Goal: Task Accomplishment & Management: Complete application form

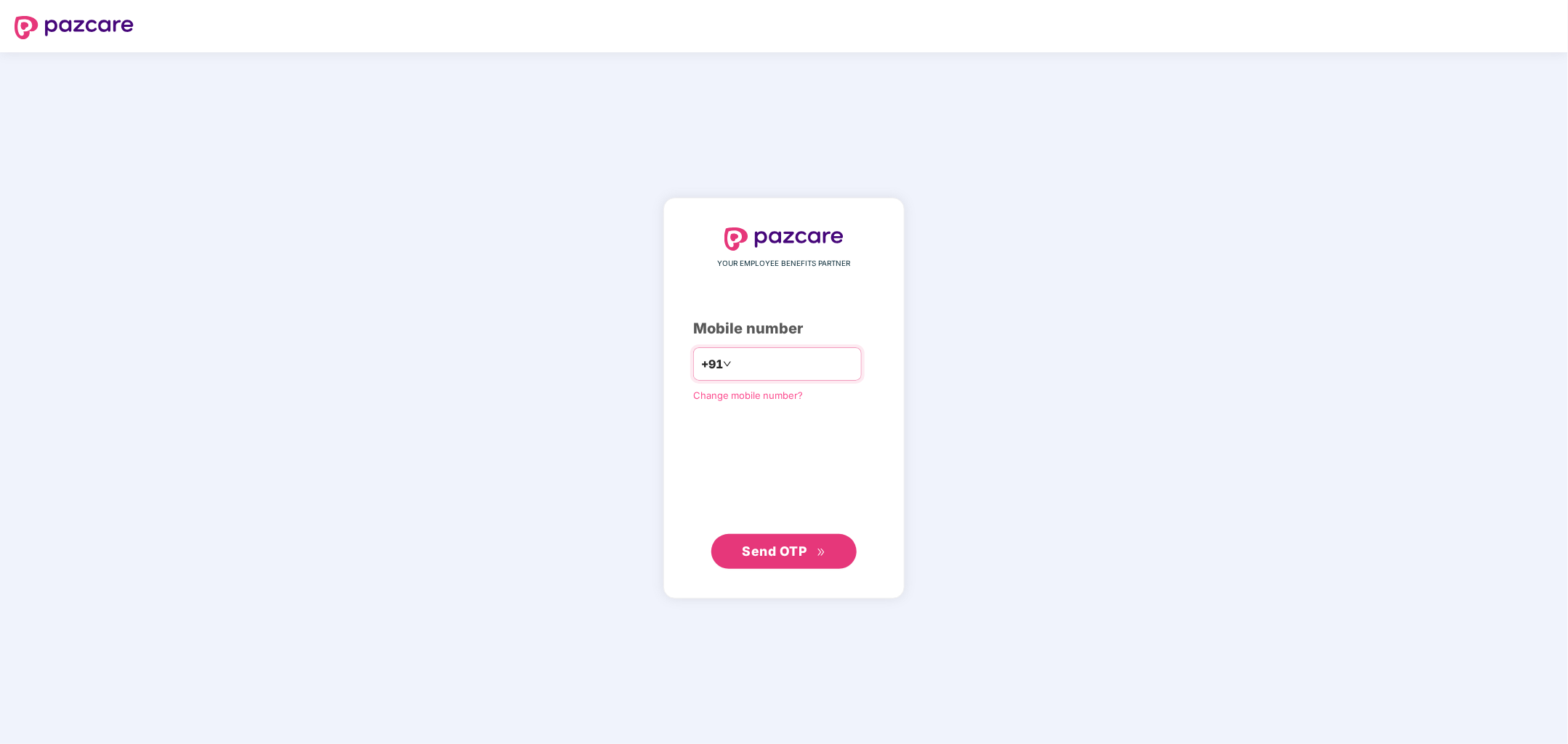
click at [774, 361] on input "number" at bounding box center [795, 363] width 120 height 23
type input "**********"
click at [800, 548] on span "Send OTP" at bounding box center [774, 551] width 64 height 16
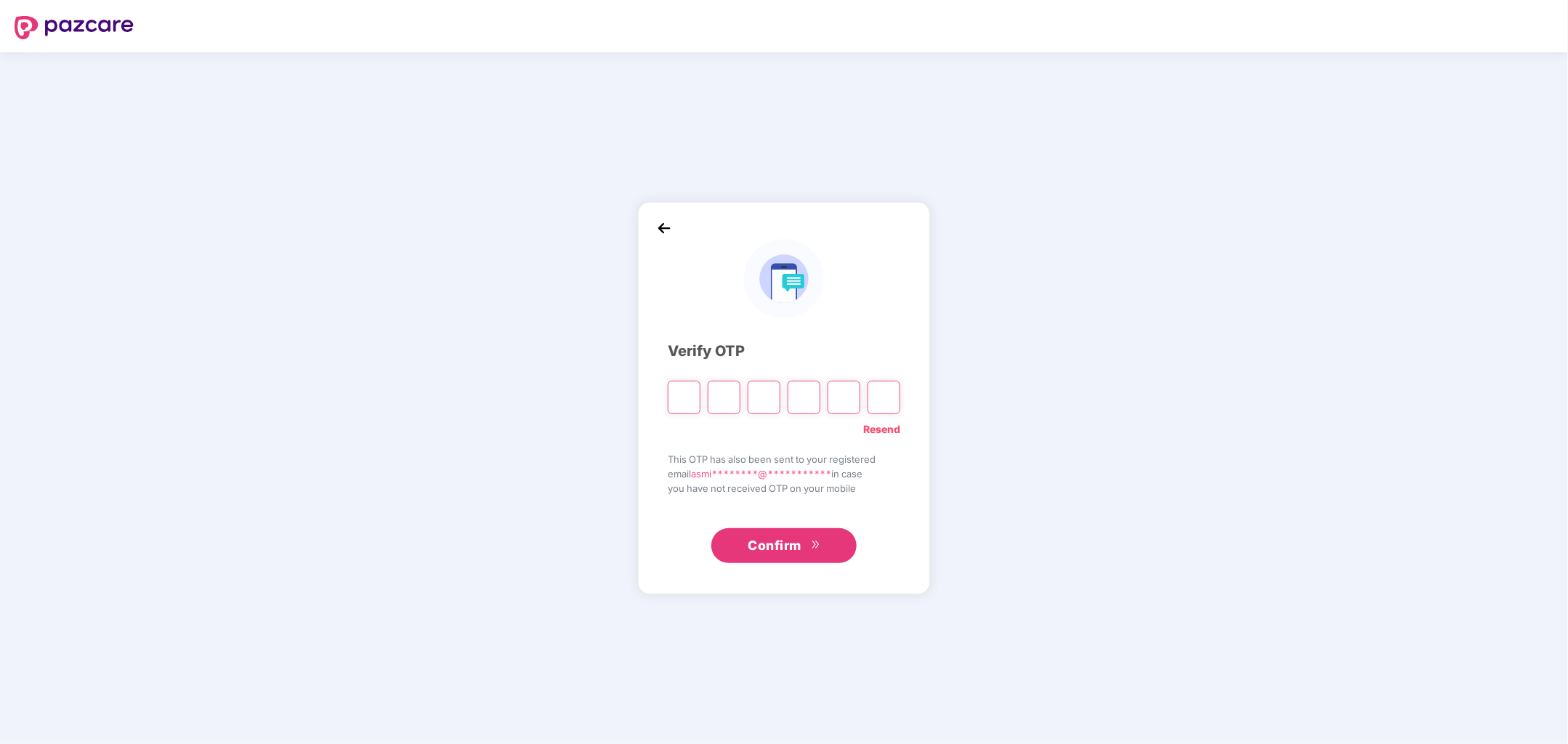
type input "*"
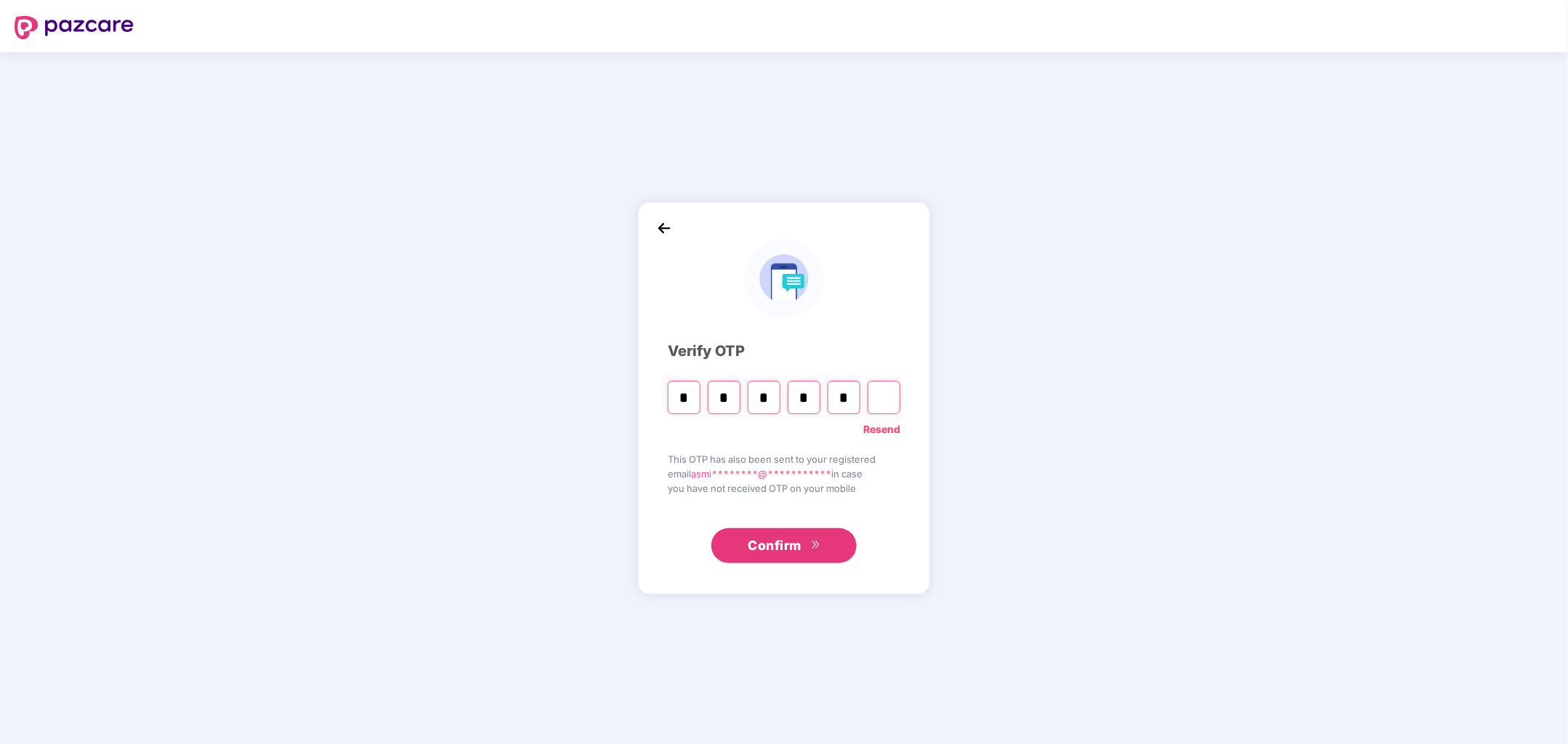
type input "*"
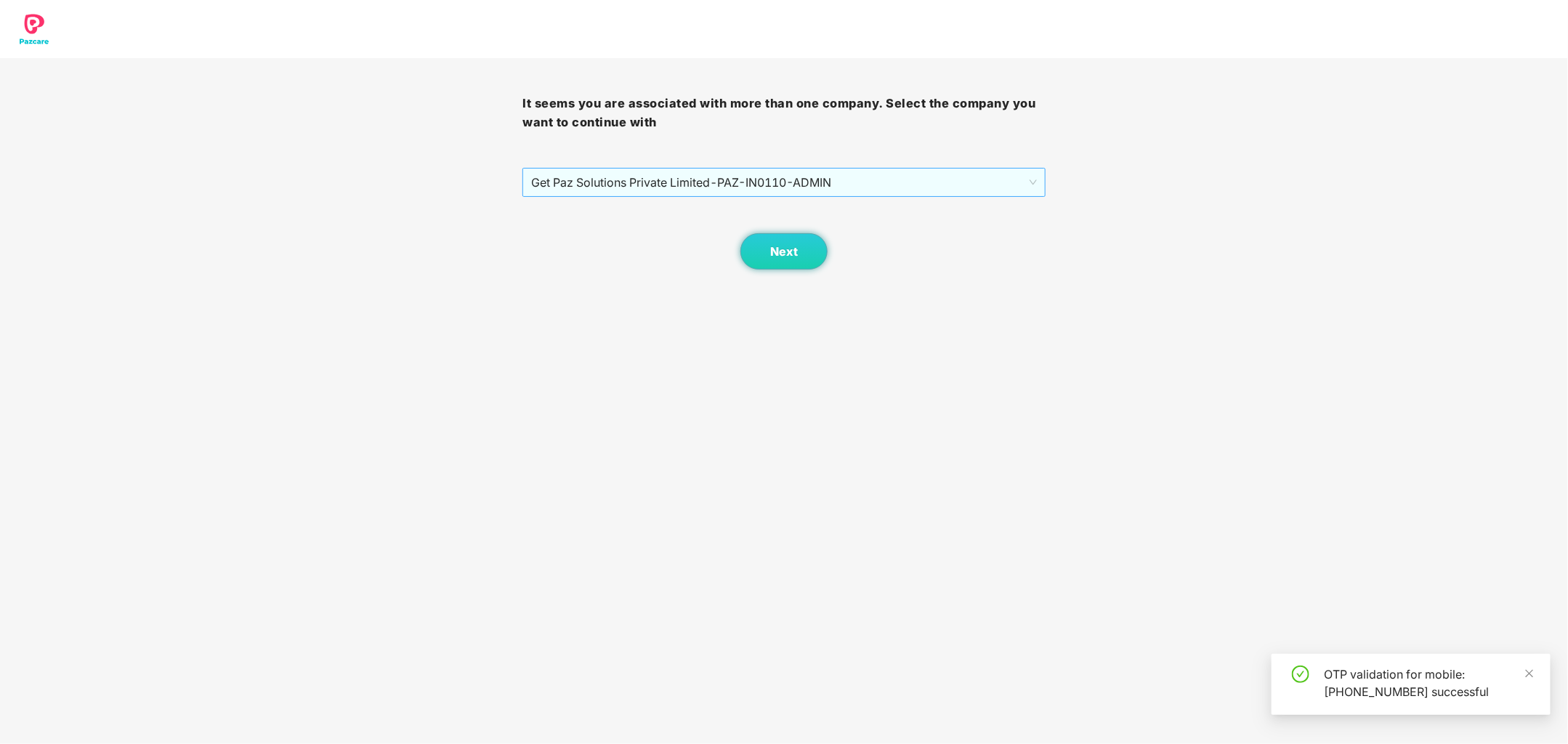
click at [975, 189] on span "Get Paz Solutions Private Limited - PAZ-IN0110 - ADMIN" at bounding box center [784, 182] width 505 height 28
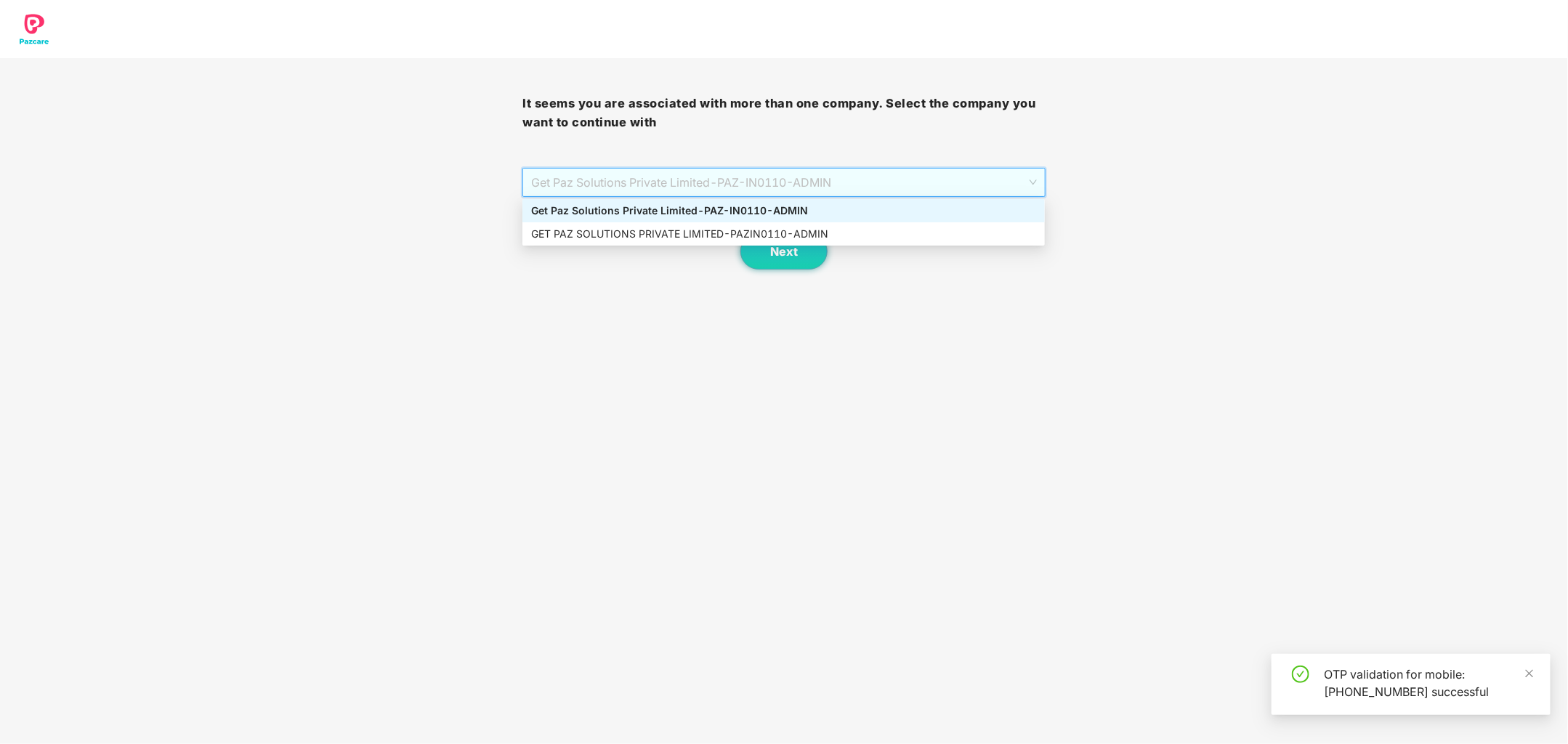
click at [897, 204] on div "Get Paz Solutions Private Limited - PAZ-IN0110 - ADMIN" at bounding box center [784, 210] width 505 height 16
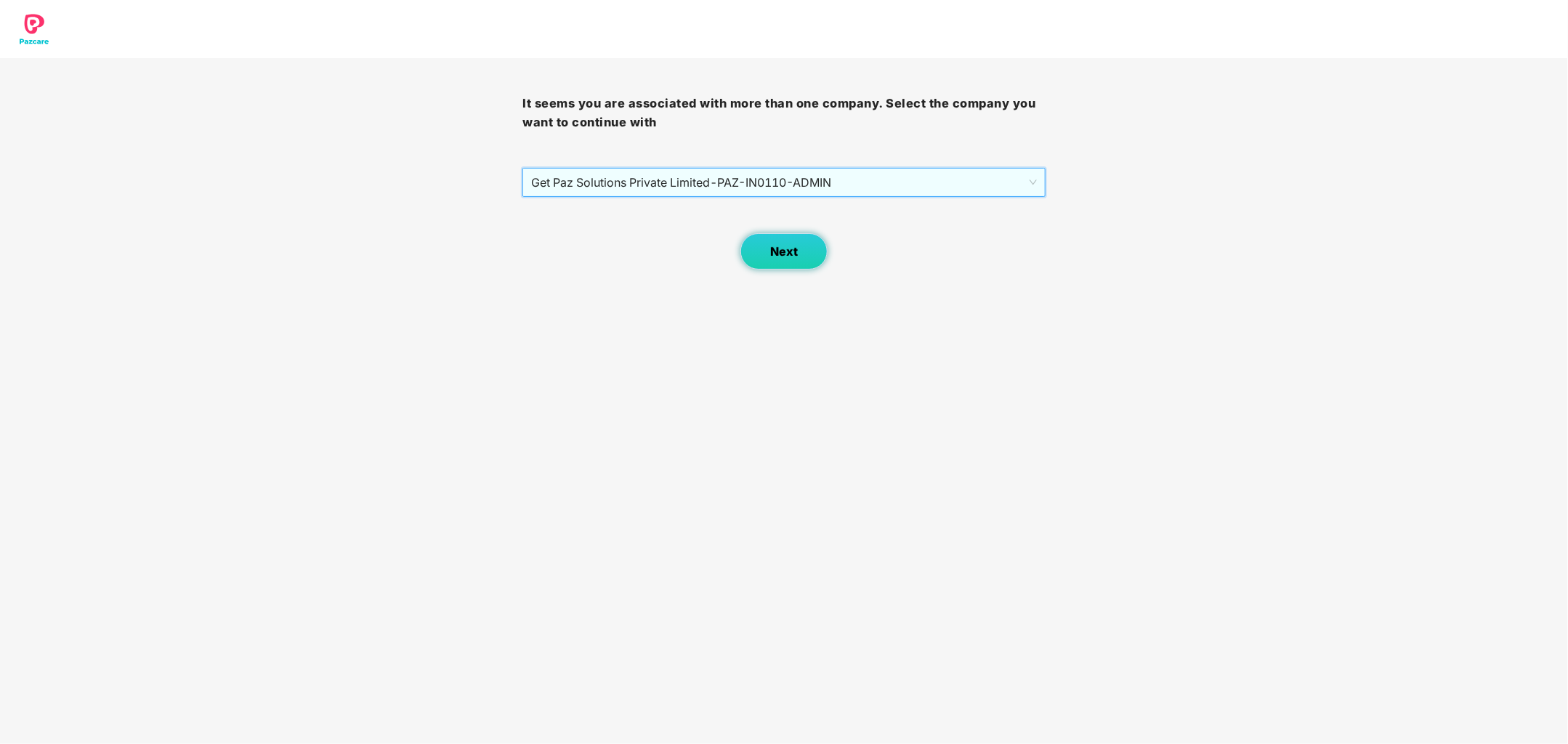
click at [783, 247] on span "Next" at bounding box center [784, 251] width 28 height 14
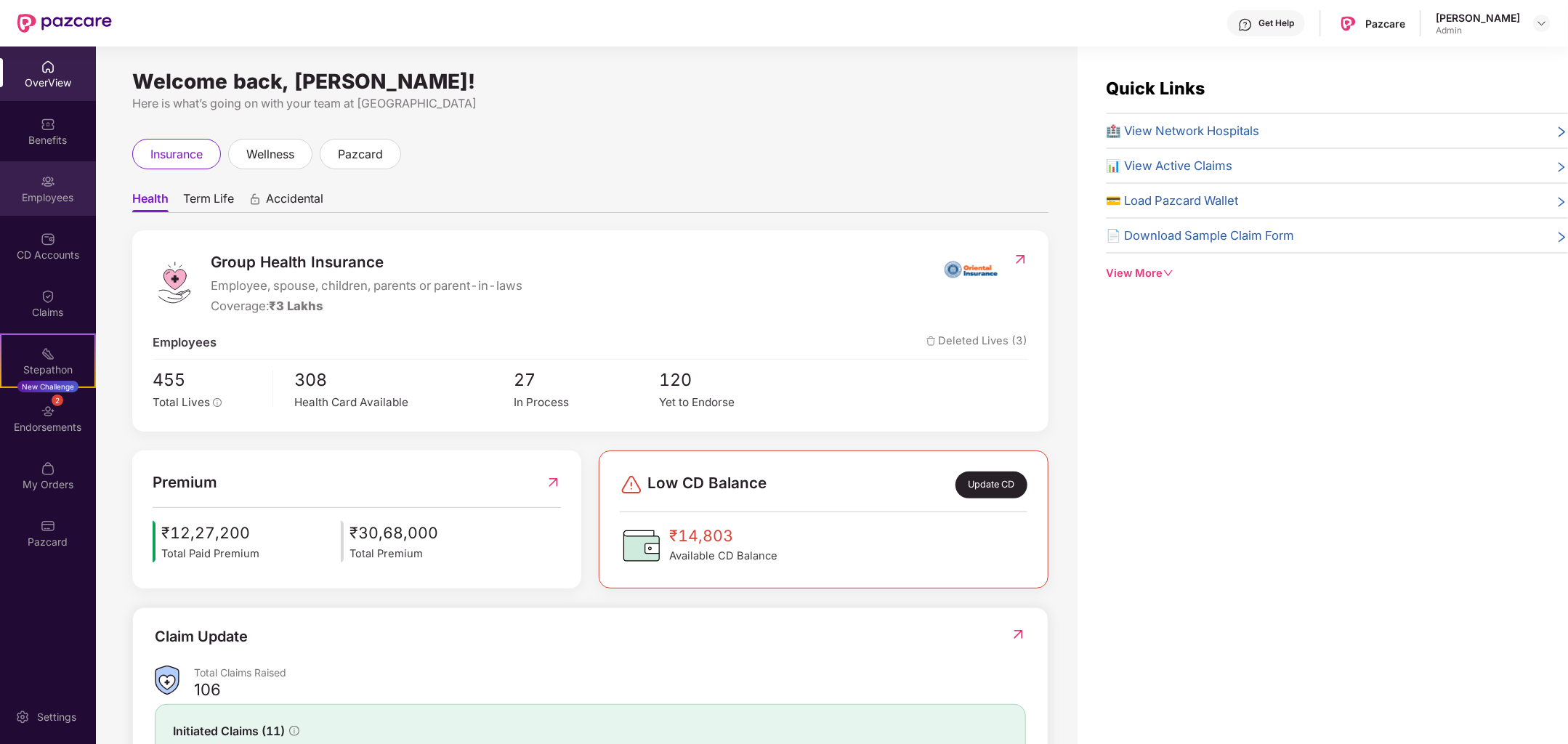
click at [71, 198] on div "Employees" at bounding box center [48, 198] width 96 height 15
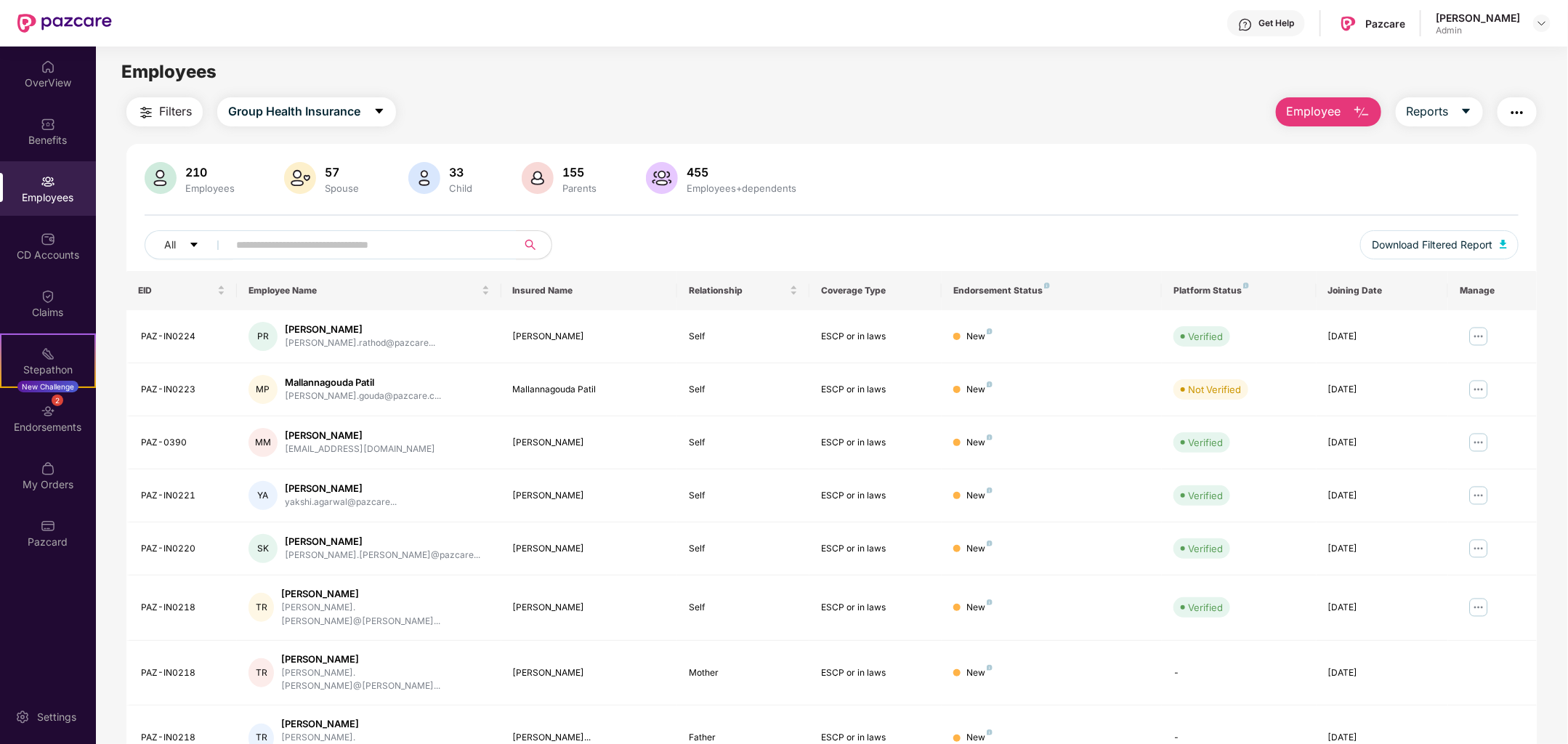
click at [1308, 113] on span "Employee" at bounding box center [1313, 111] width 54 height 18
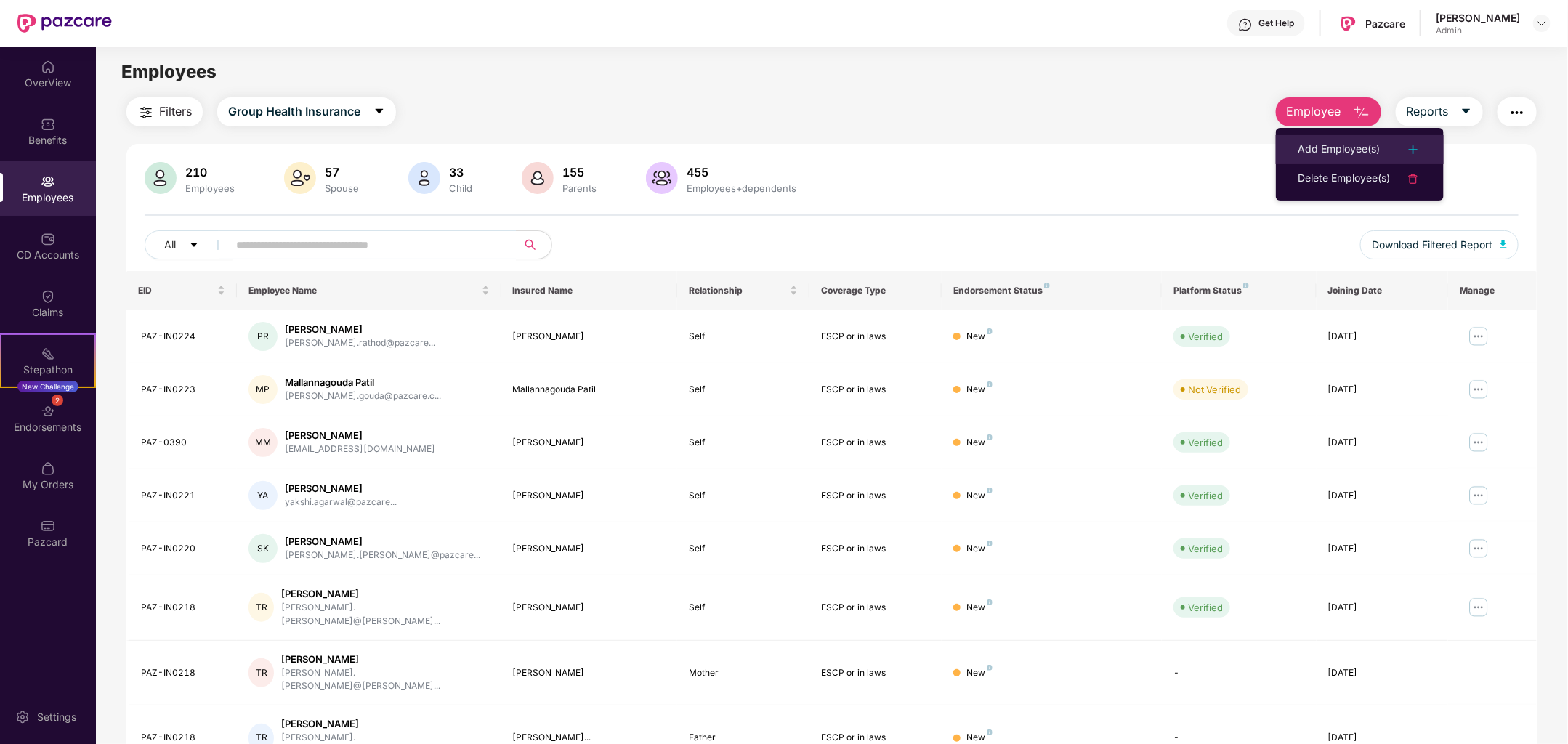
click at [1319, 143] on div "Add Employee(s)" at bounding box center [1338, 149] width 82 height 17
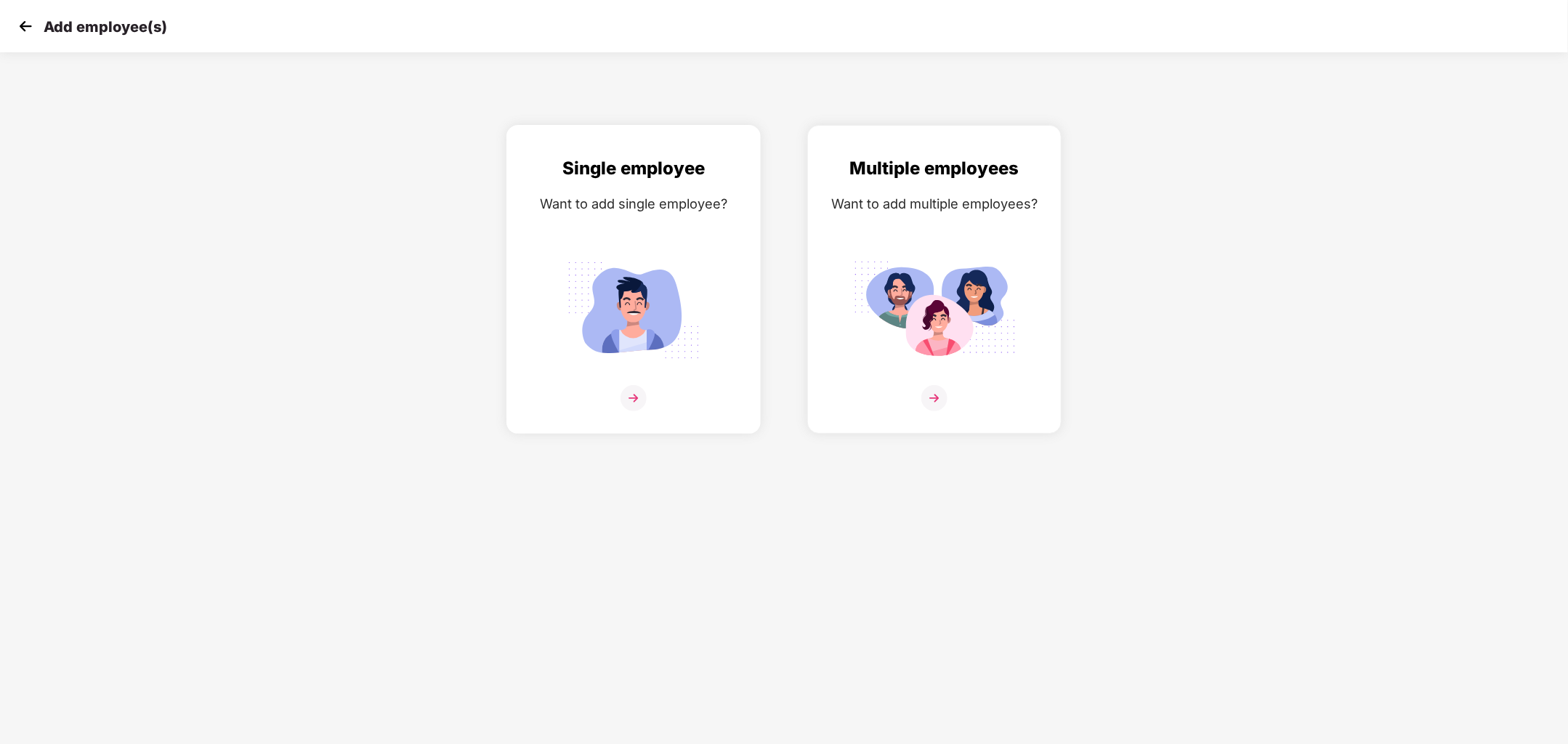
click at [642, 383] on div "Single employee Want to add single employee?" at bounding box center [633, 292] width 223 height 275
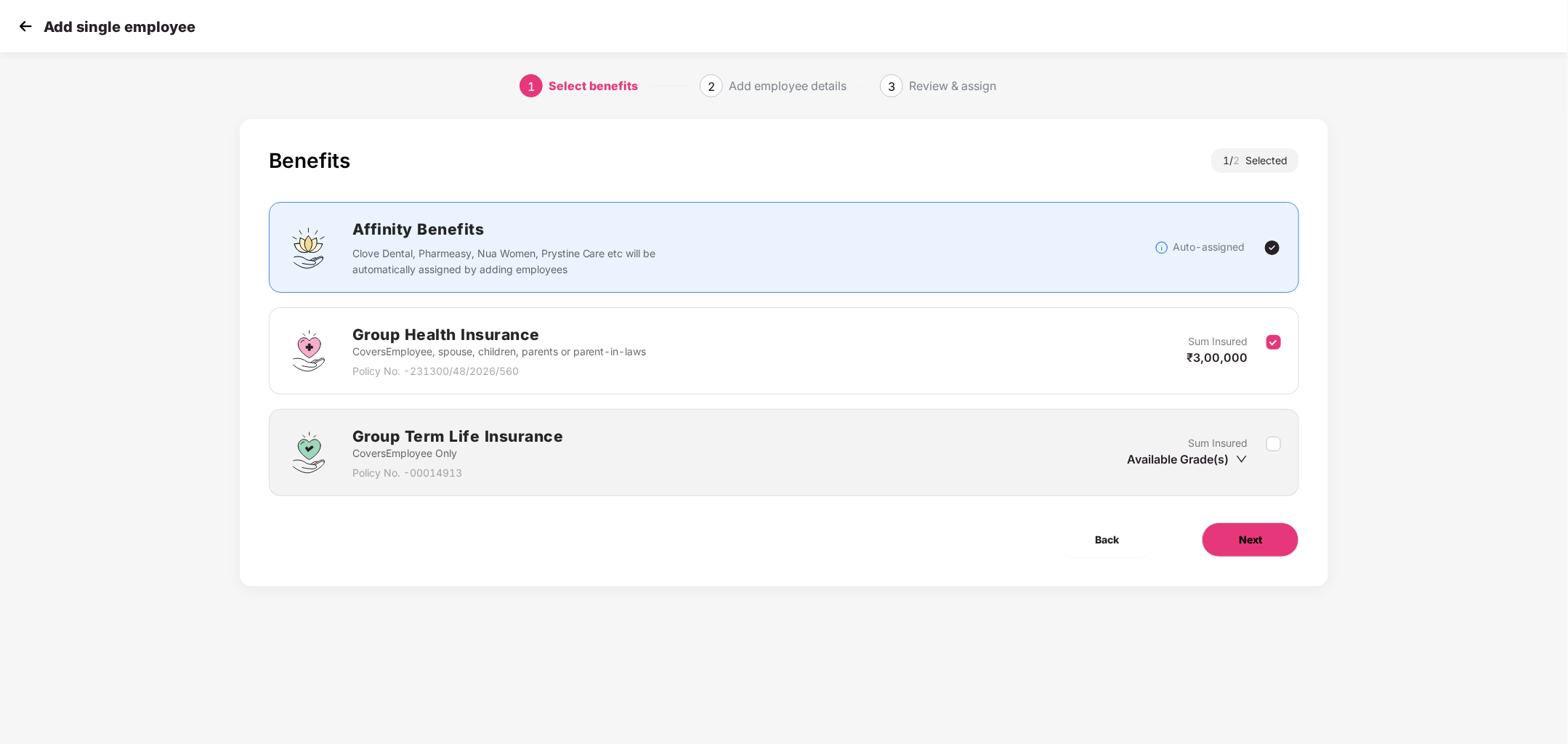
click at [1254, 527] on button "Next" at bounding box center [1251, 540] width 97 height 35
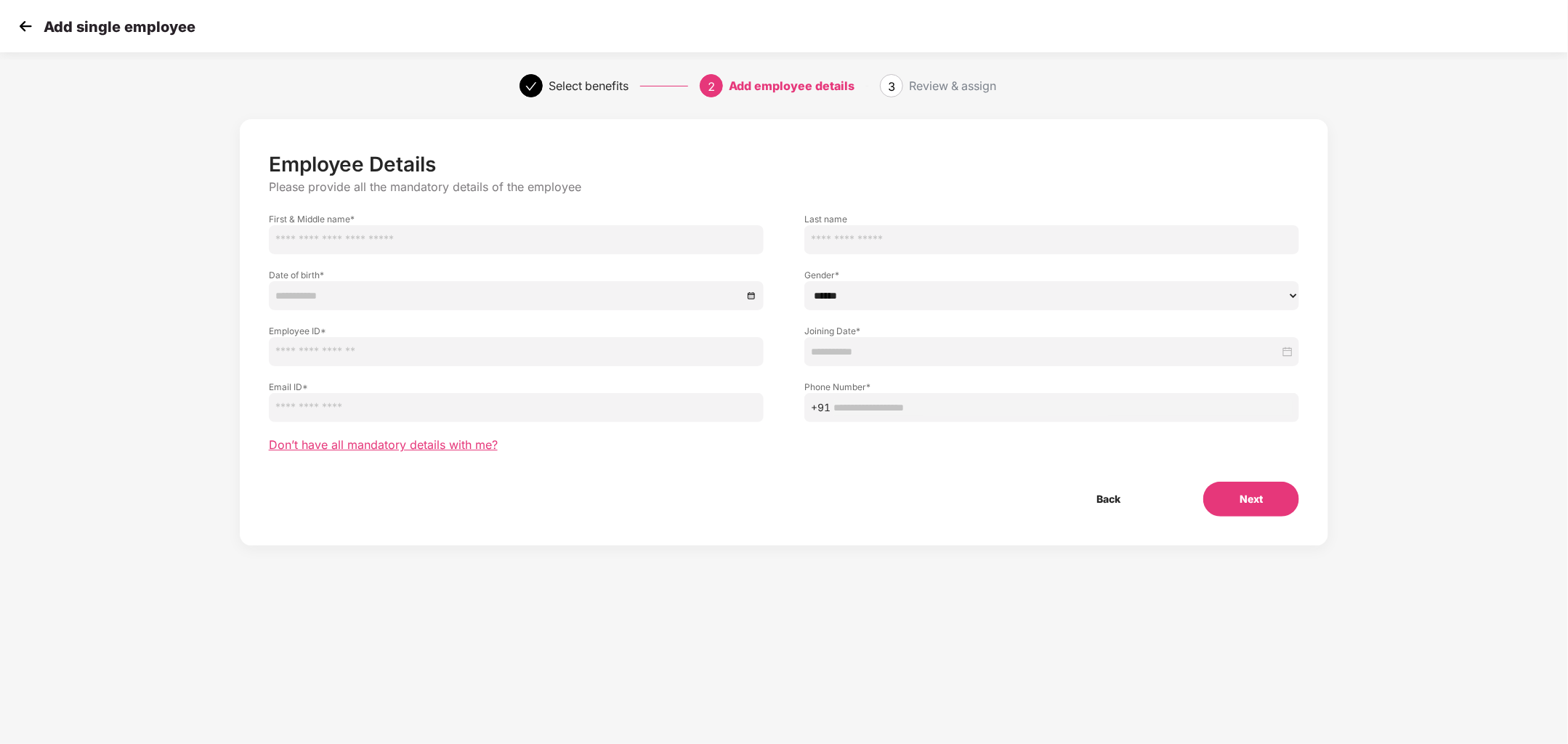
click at [466, 444] on span "Don’t have all mandatory details with me?" at bounding box center [383, 445] width 229 height 16
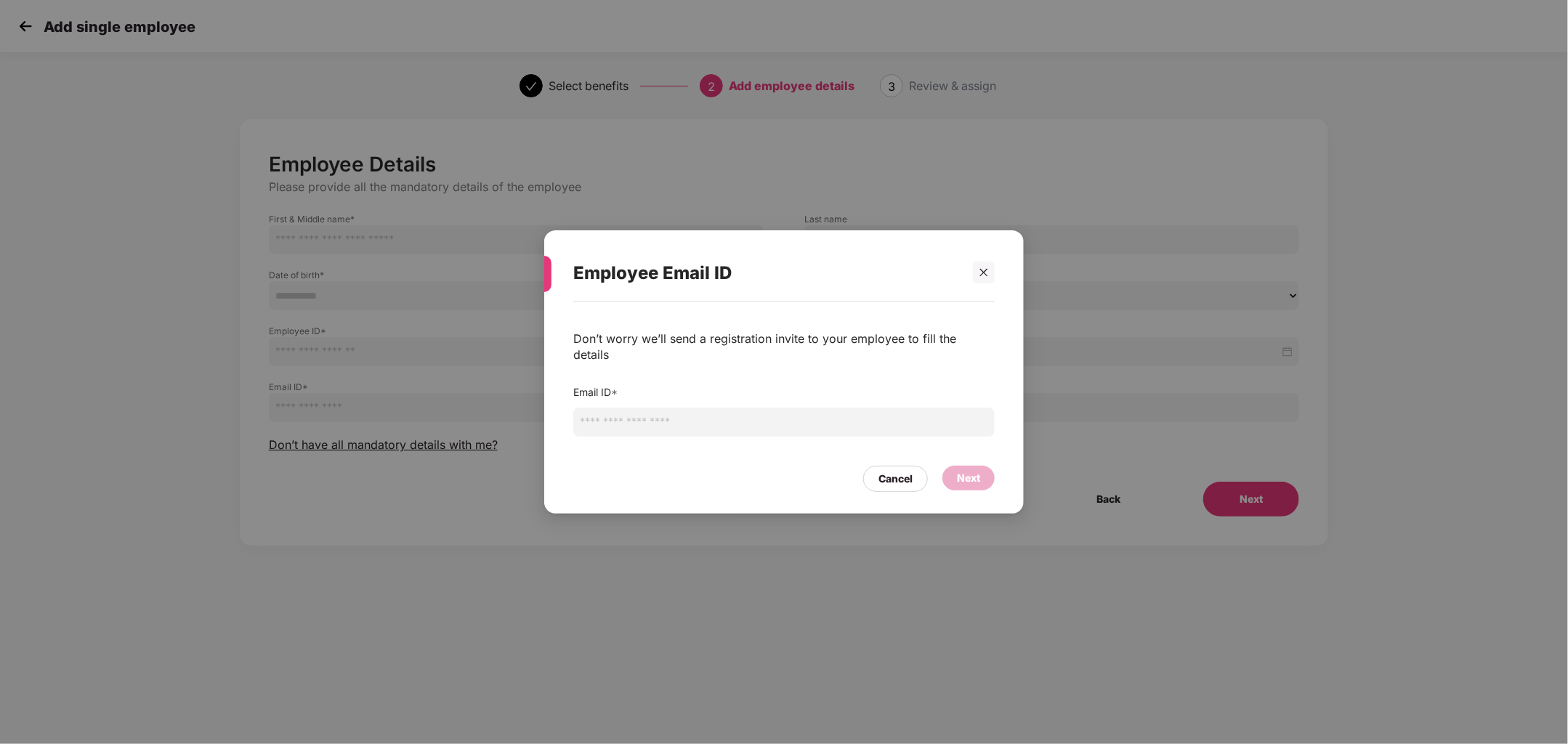
click at [646, 419] on input "email" at bounding box center [784, 422] width 421 height 29
type input "**********"
click at [962, 480] on div "Next" at bounding box center [968, 477] width 52 height 25
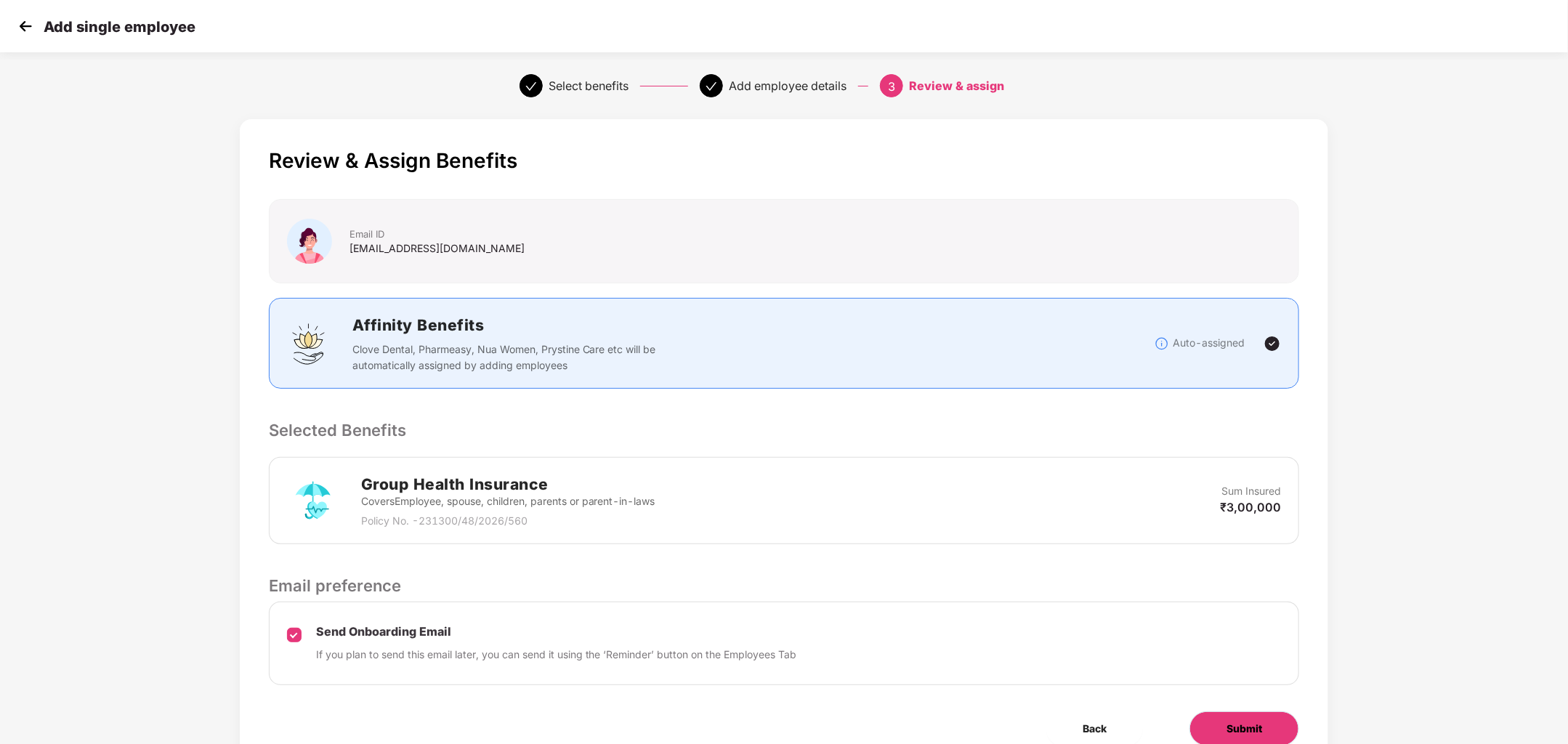
click at [1235, 739] on button "Submit" at bounding box center [1243, 728] width 109 height 35
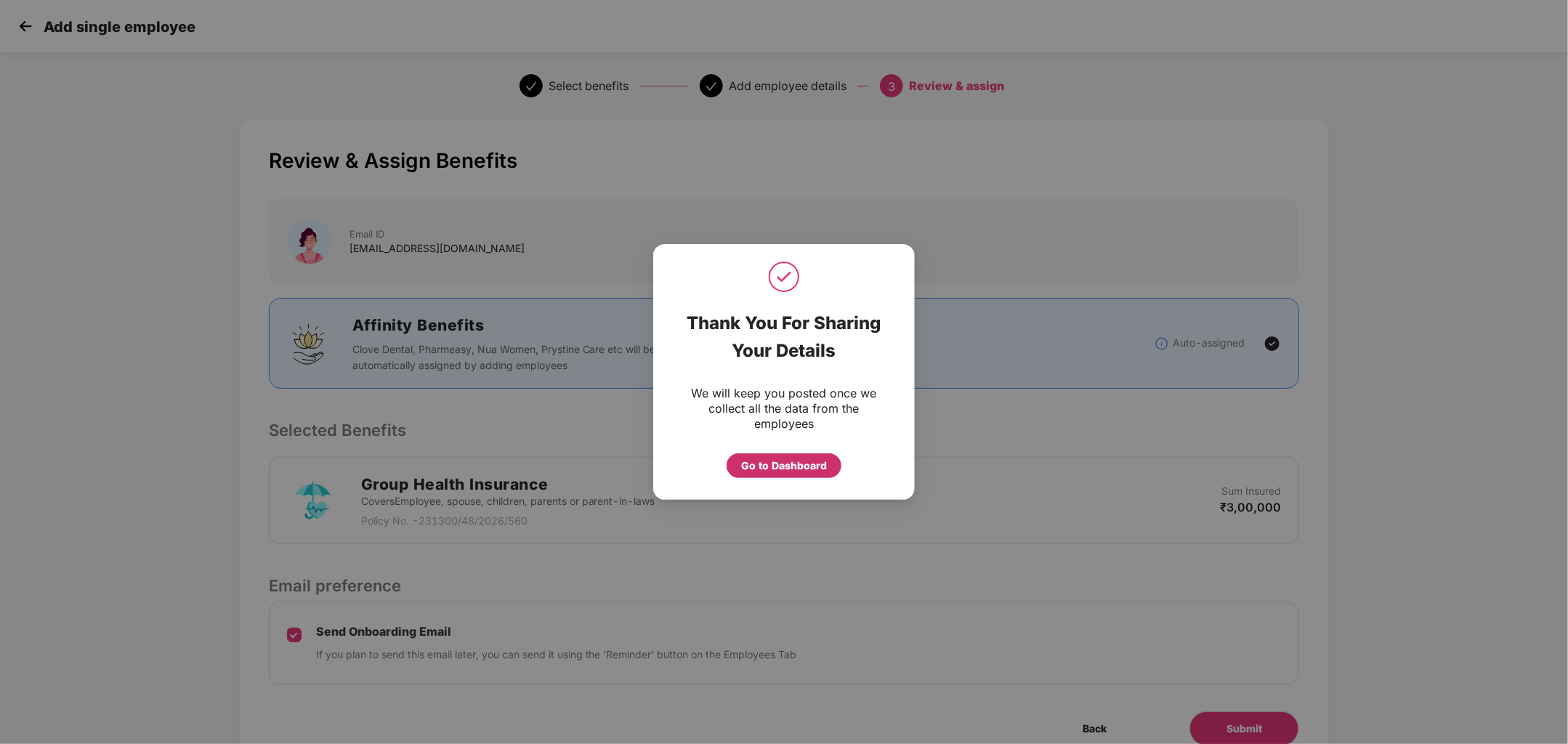
click at [771, 463] on div "Go to Dashboard" at bounding box center [784, 465] width 86 height 16
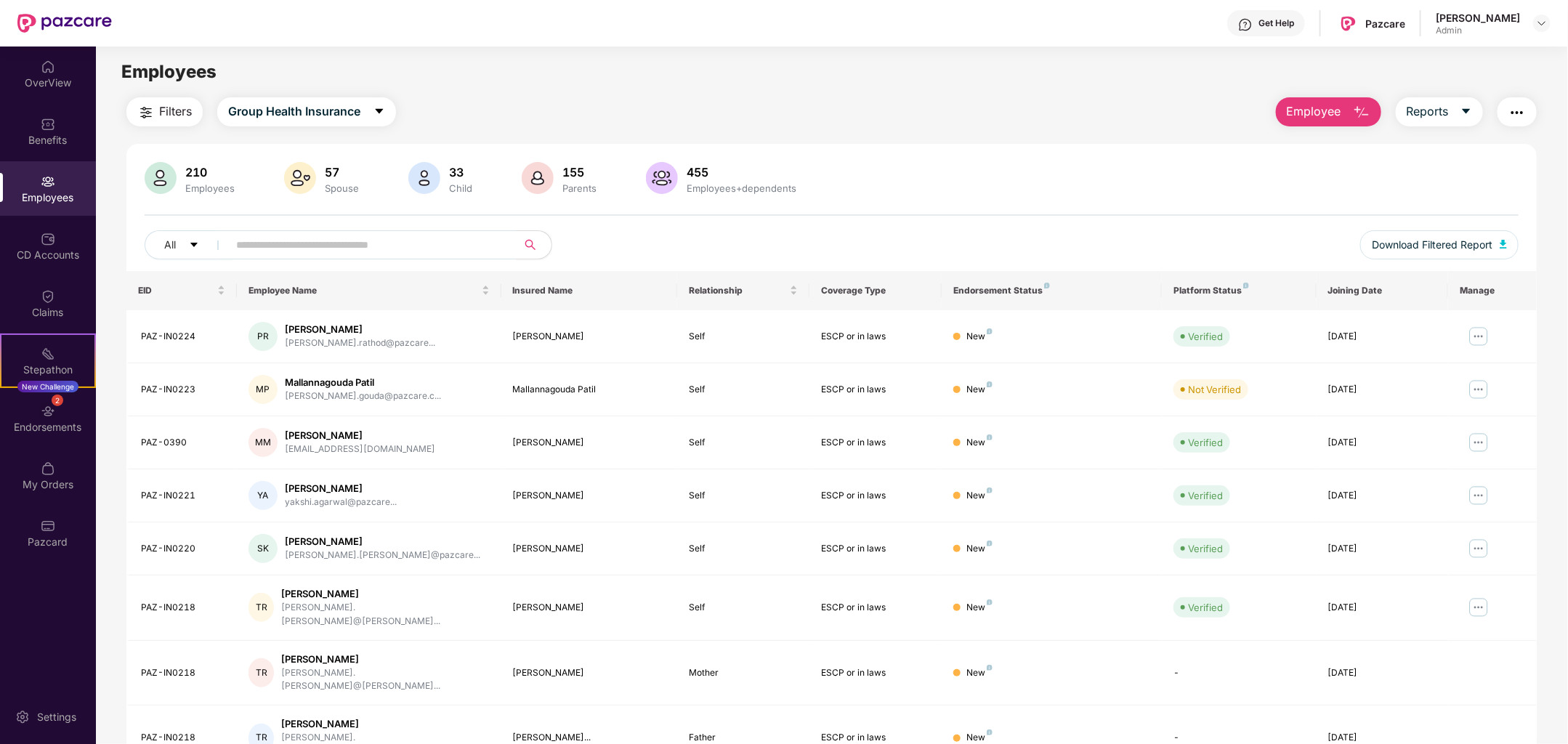
click at [1304, 114] on span "Employee" at bounding box center [1313, 111] width 54 height 18
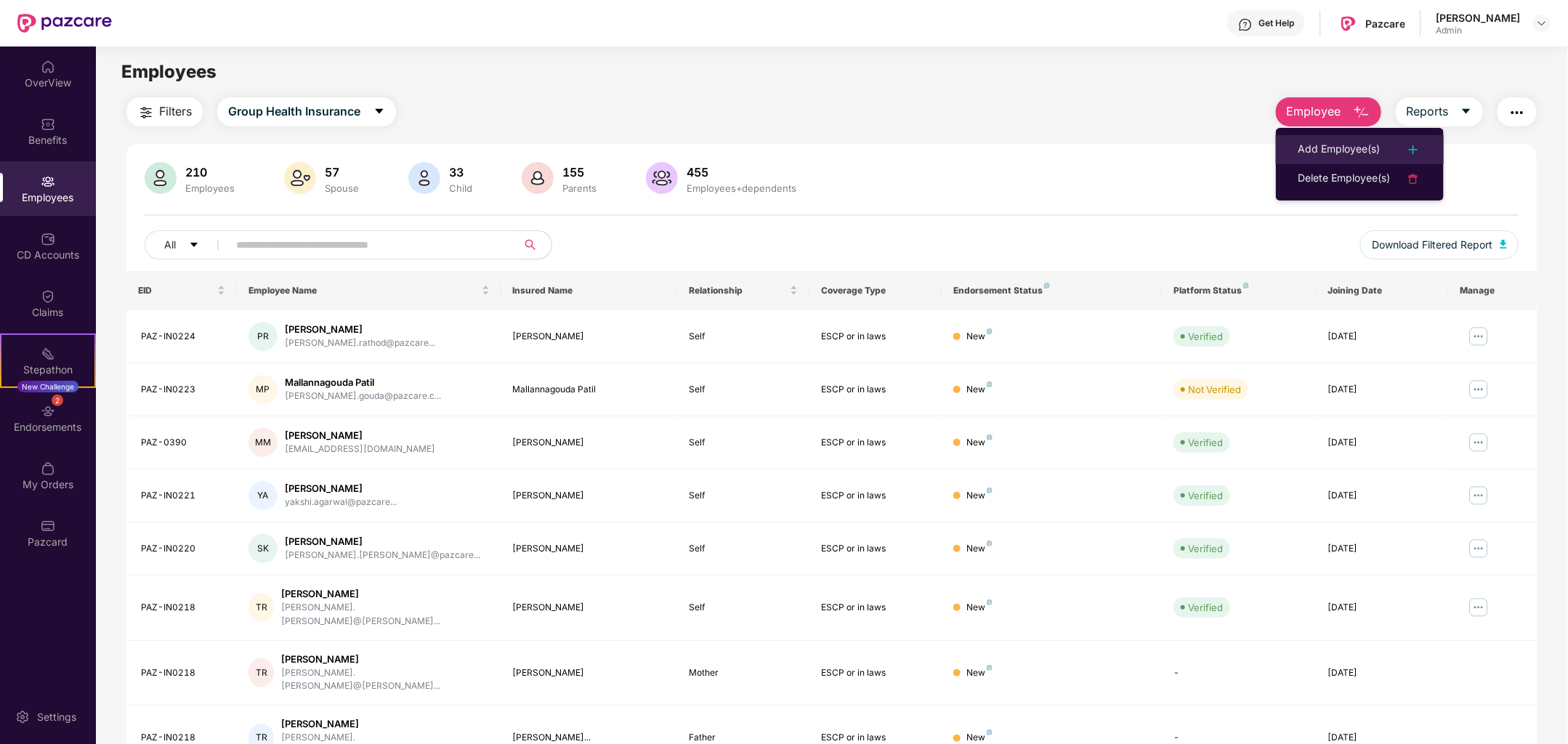
click at [1337, 155] on div "Add Employee(s)" at bounding box center [1338, 149] width 82 height 17
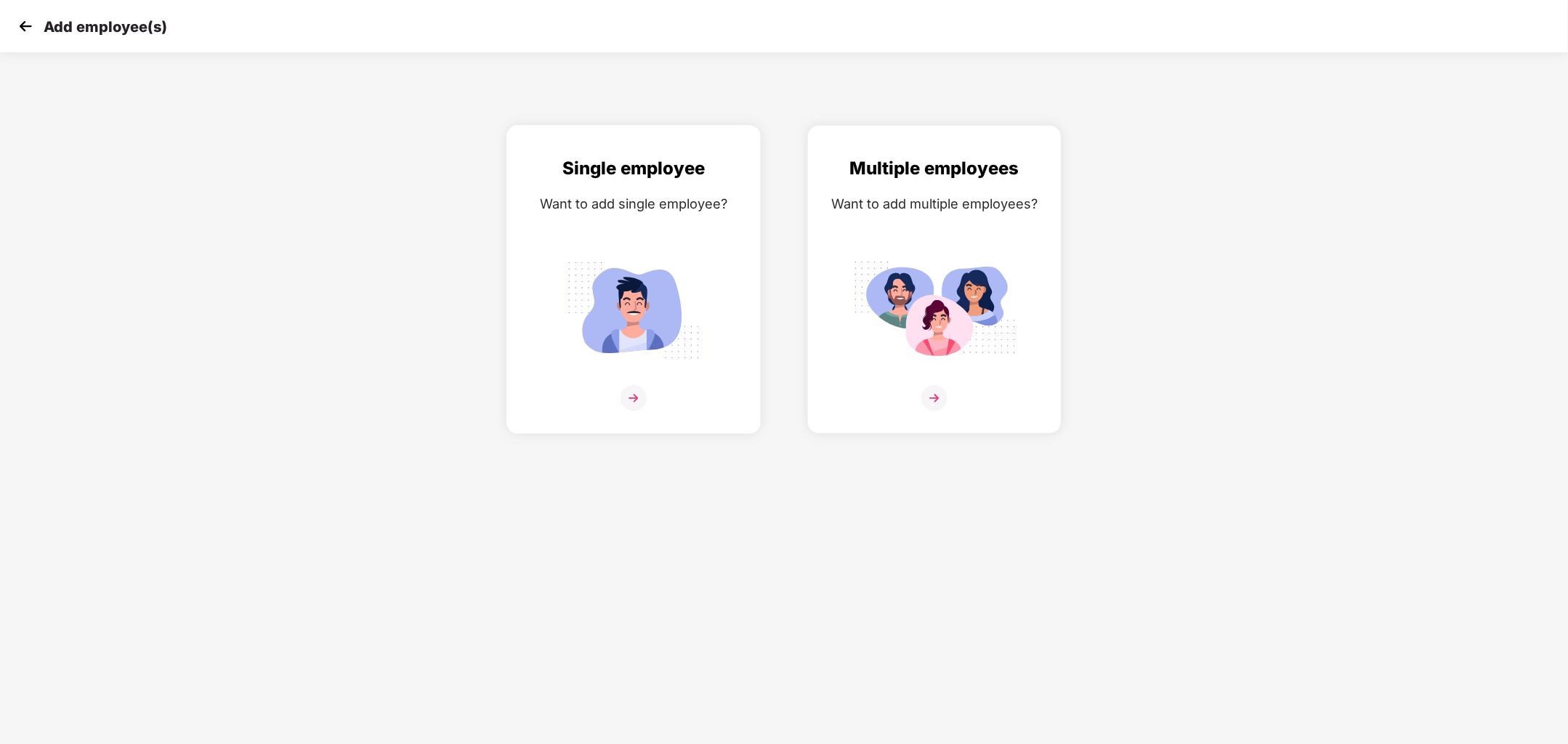
click at [647, 406] on div at bounding box center [633, 407] width 223 height 44
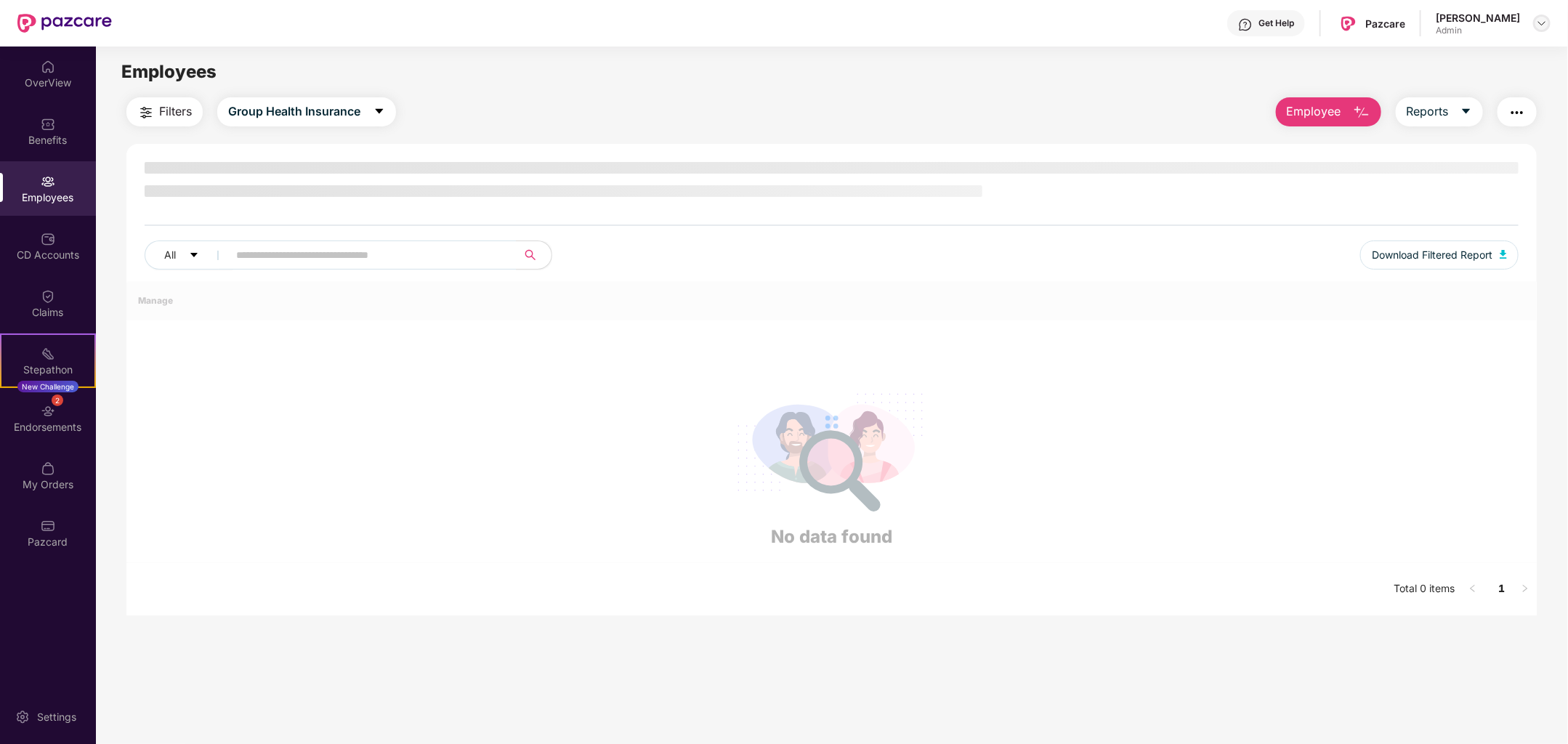
click at [1537, 24] on img at bounding box center [1541, 23] width 12 height 12
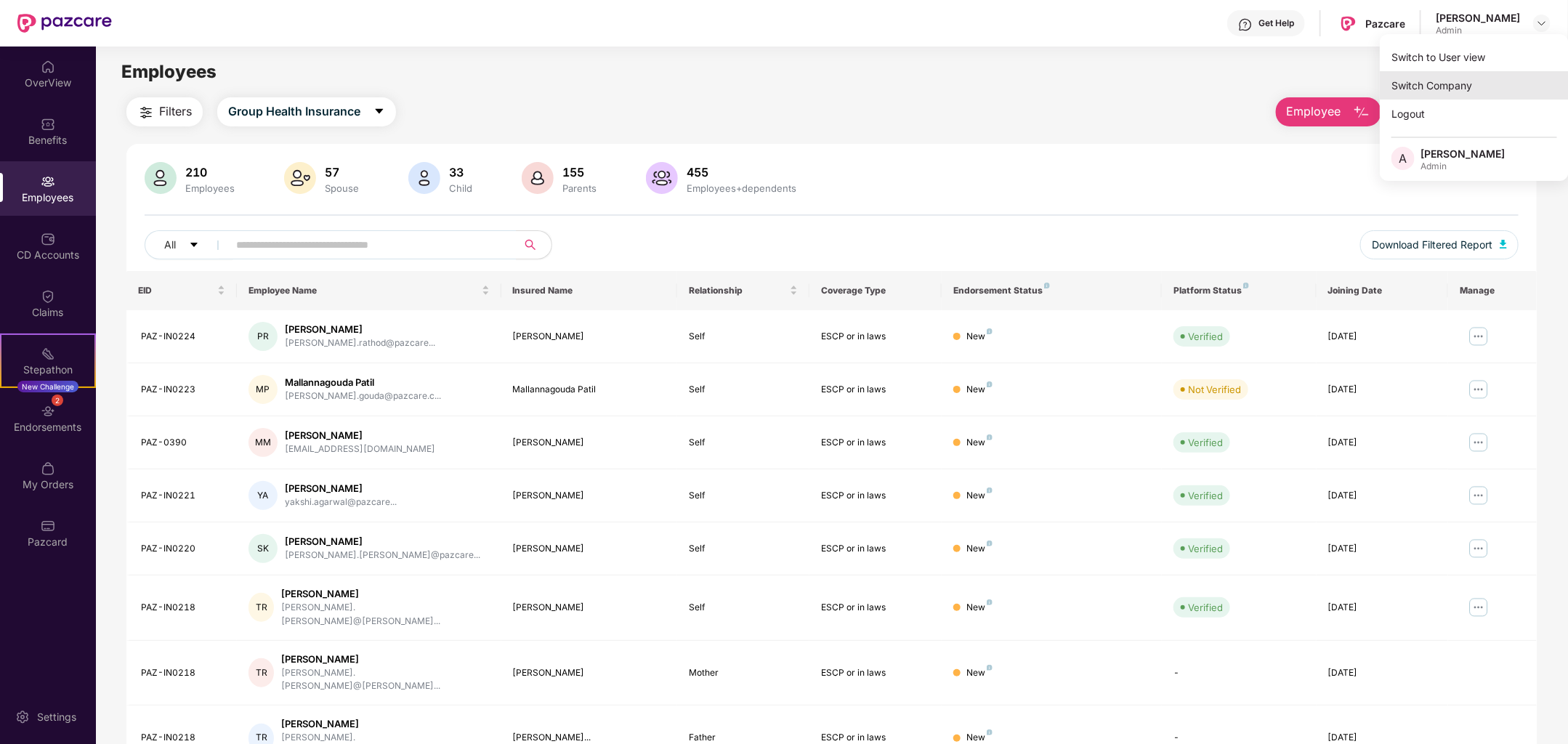
click at [1480, 93] on div "Switch Company" at bounding box center [1473, 85] width 189 height 29
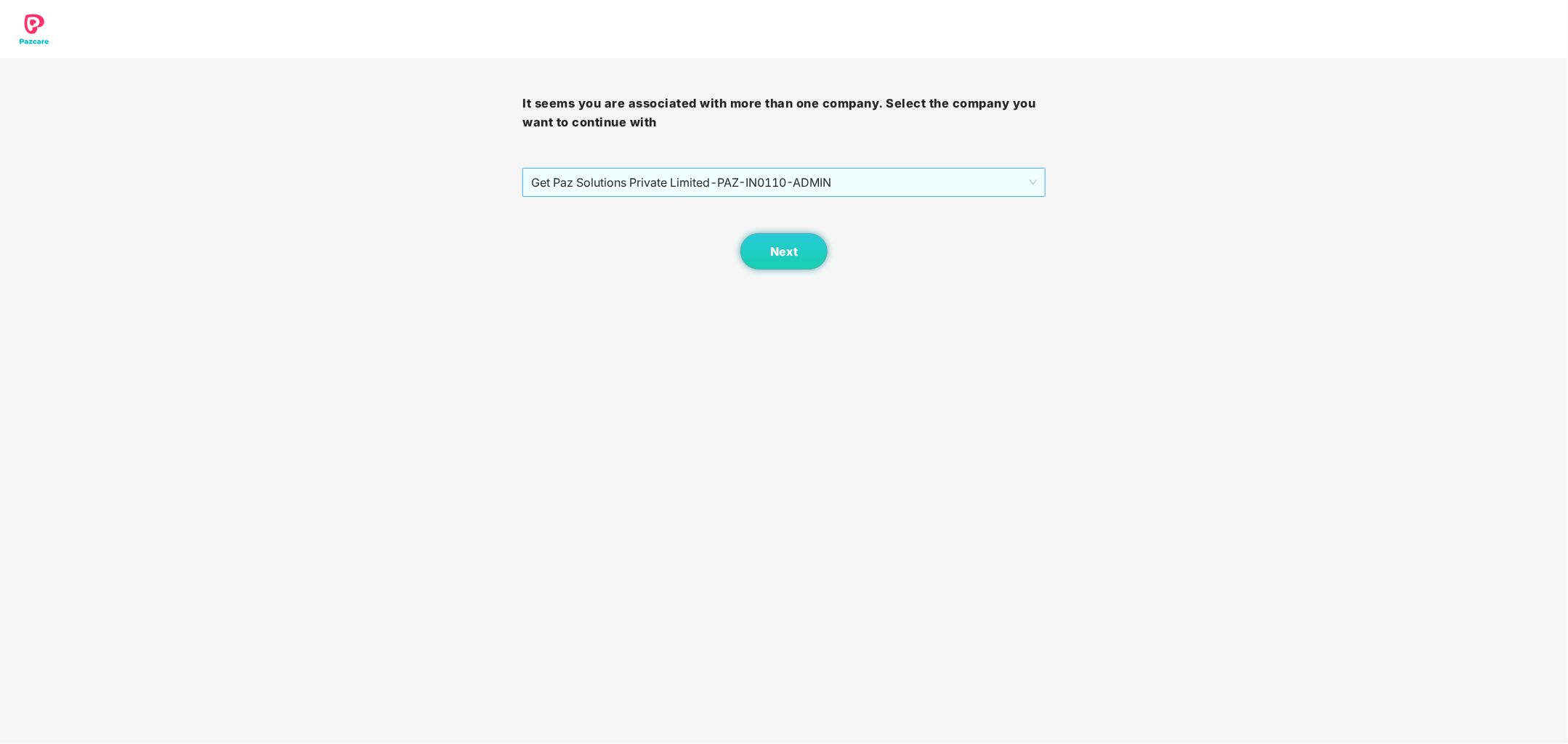
click at [853, 196] on span "Get Paz Solutions Private Limited - PAZ-IN0110 - ADMIN" at bounding box center [784, 182] width 505 height 28
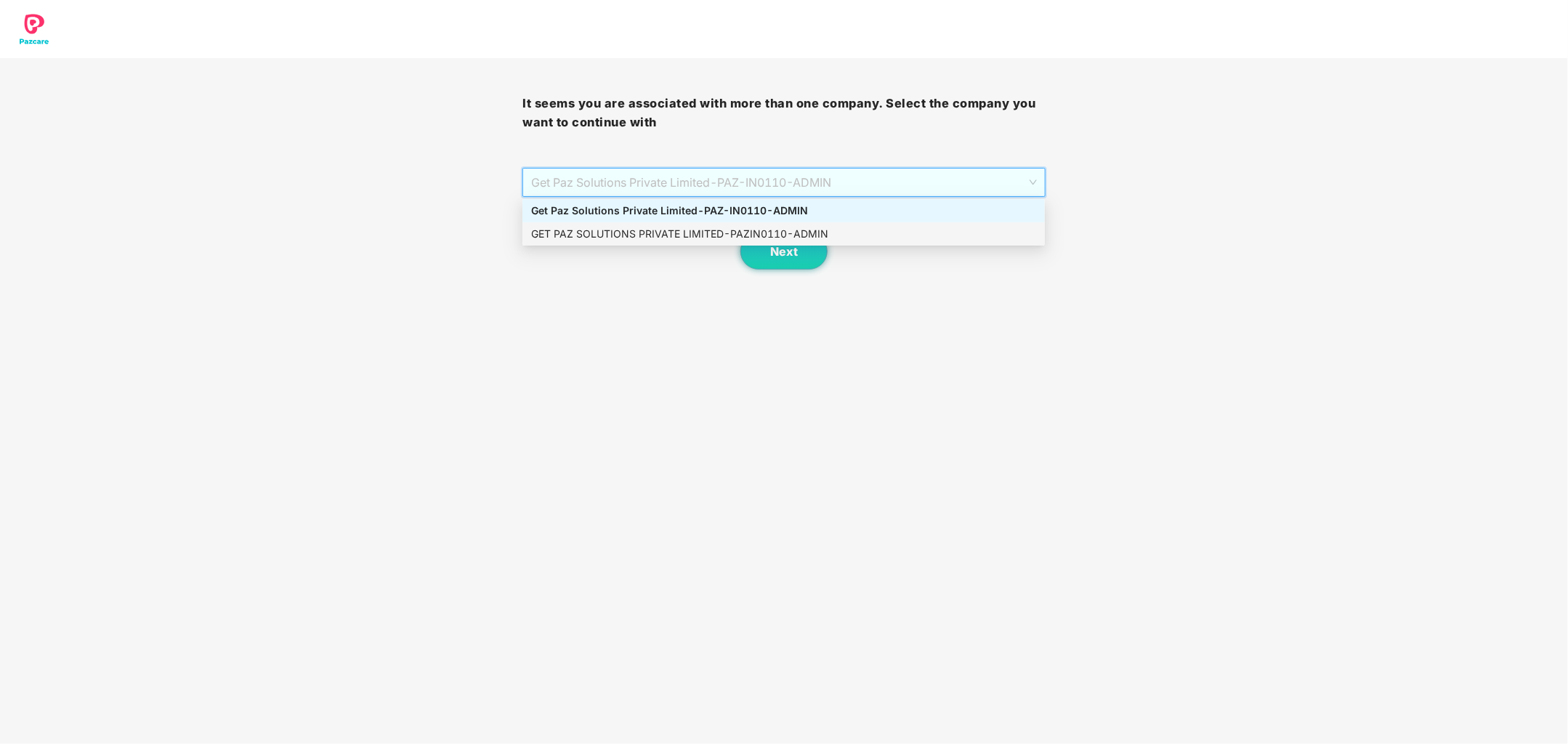
click at [845, 233] on div "GET PAZ SOLUTIONS PRIVATE LIMITED - PAZIN0110 - ADMIN" at bounding box center [784, 234] width 505 height 16
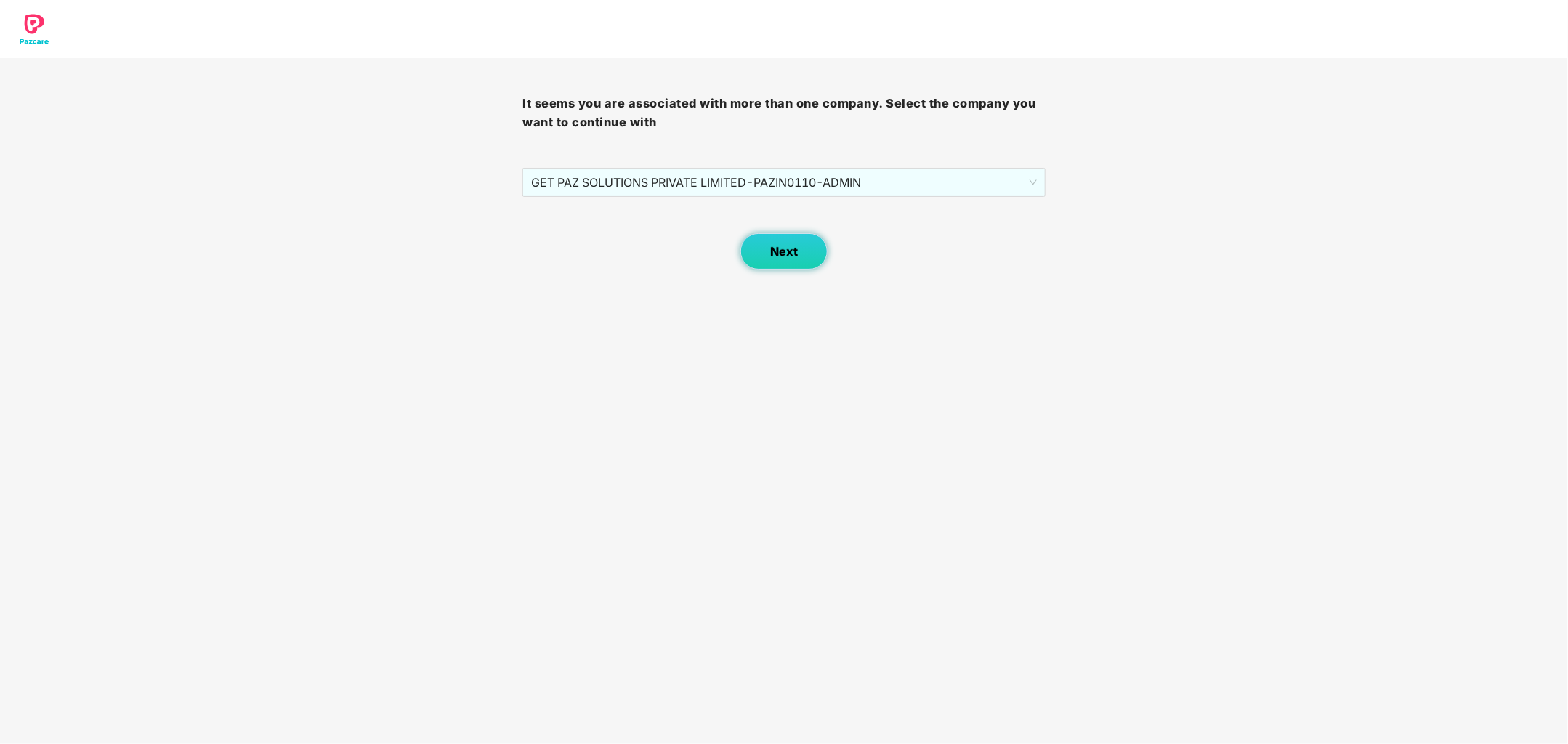
click at [801, 251] on button "Next" at bounding box center [784, 252] width 87 height 37
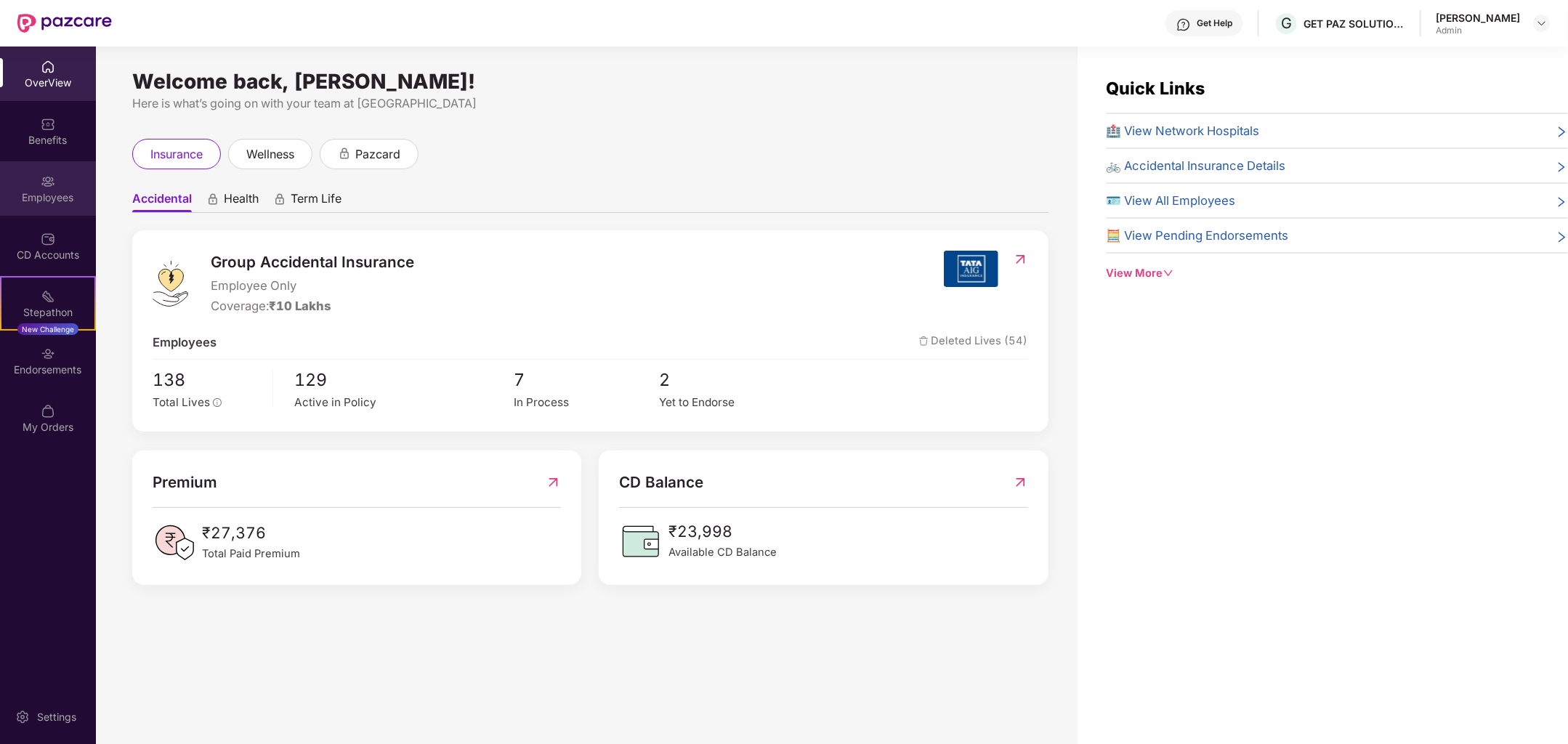
click at [63, 194] on div "Employees" at bounding box center [48, 198] width 96 height 15
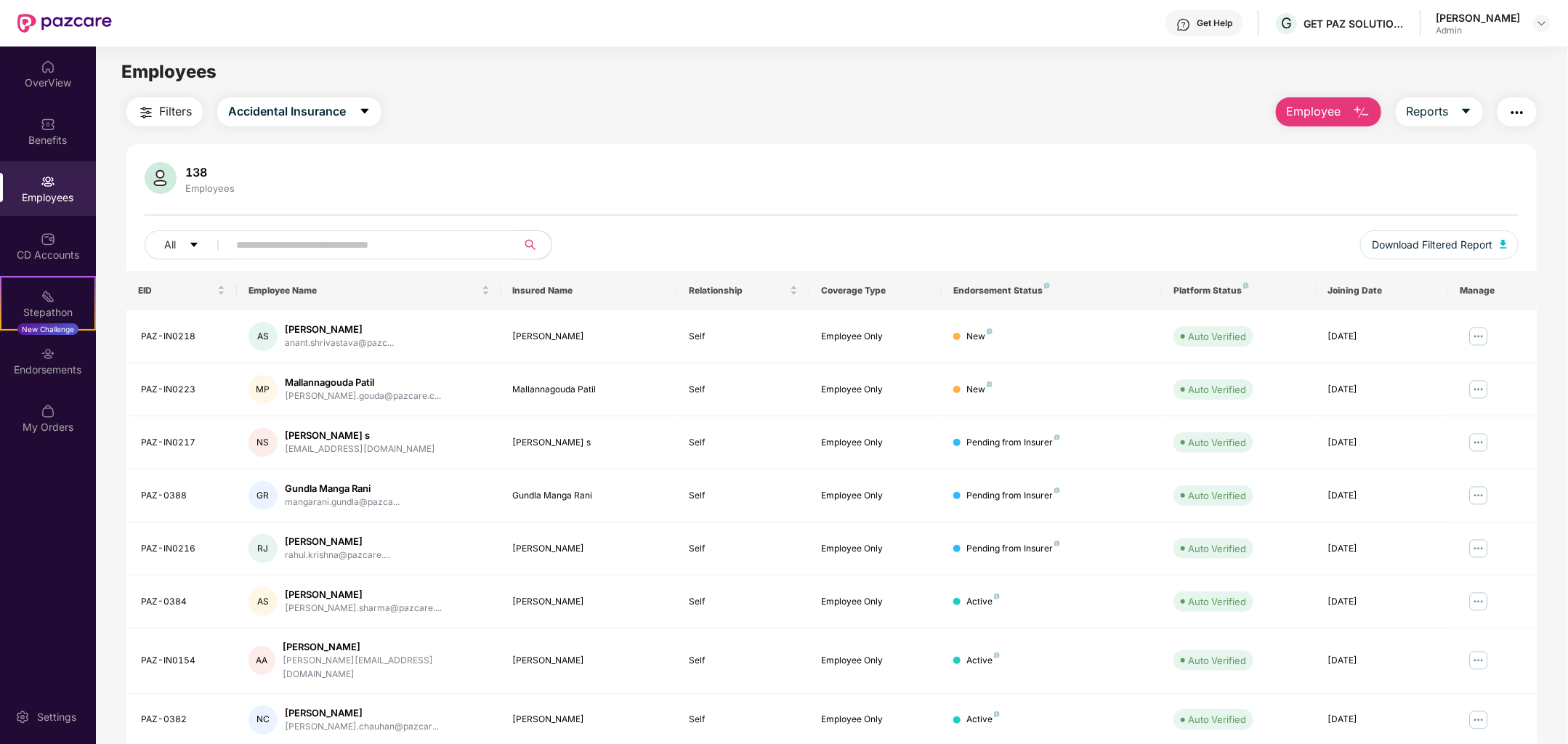
click at [1322, 107] on span "Employee" at bounding box center [1313, 111] width 54 height 18
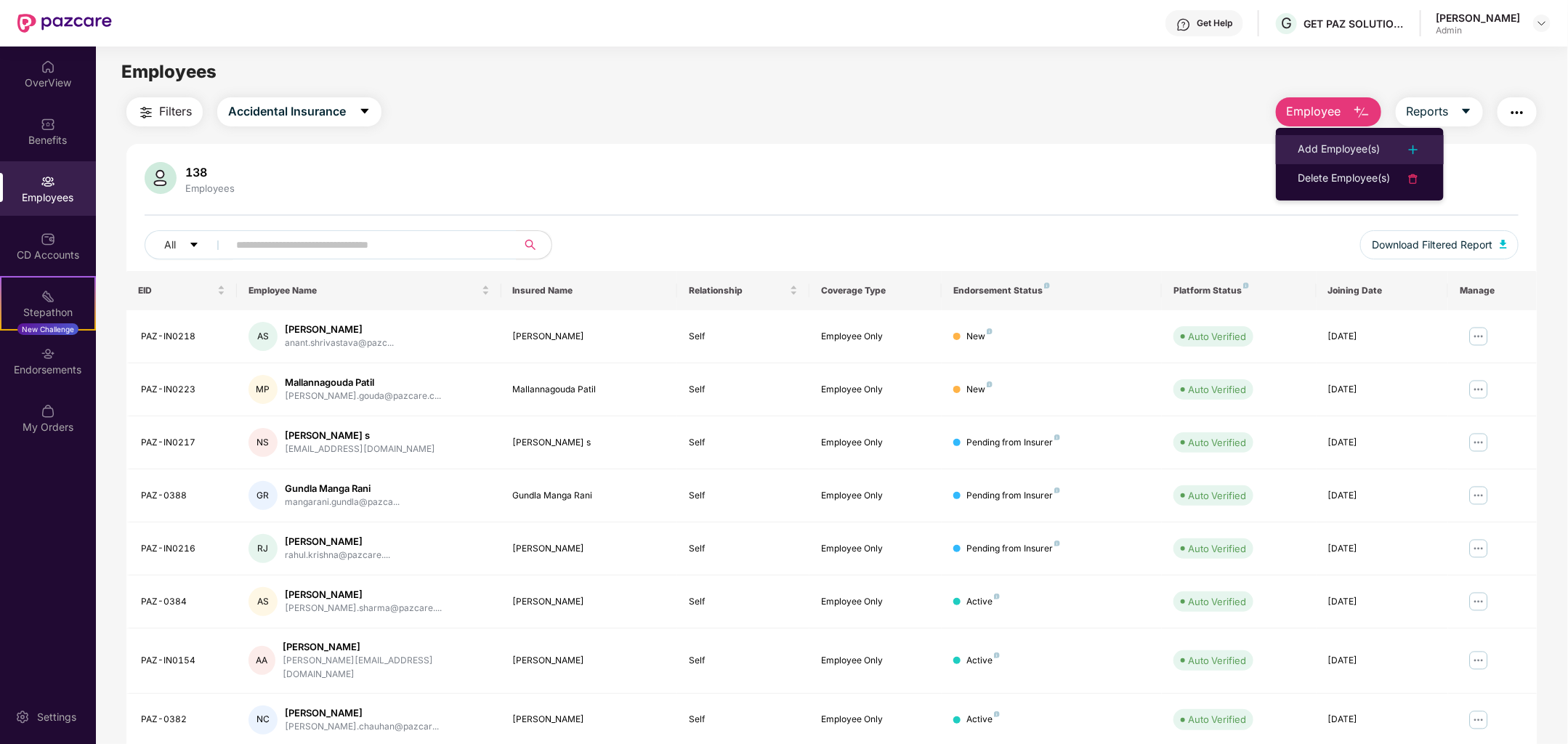
click at [1368, 140] on li "Add Employee(s)" at bounding box center [1359, 150] width 168 height 29
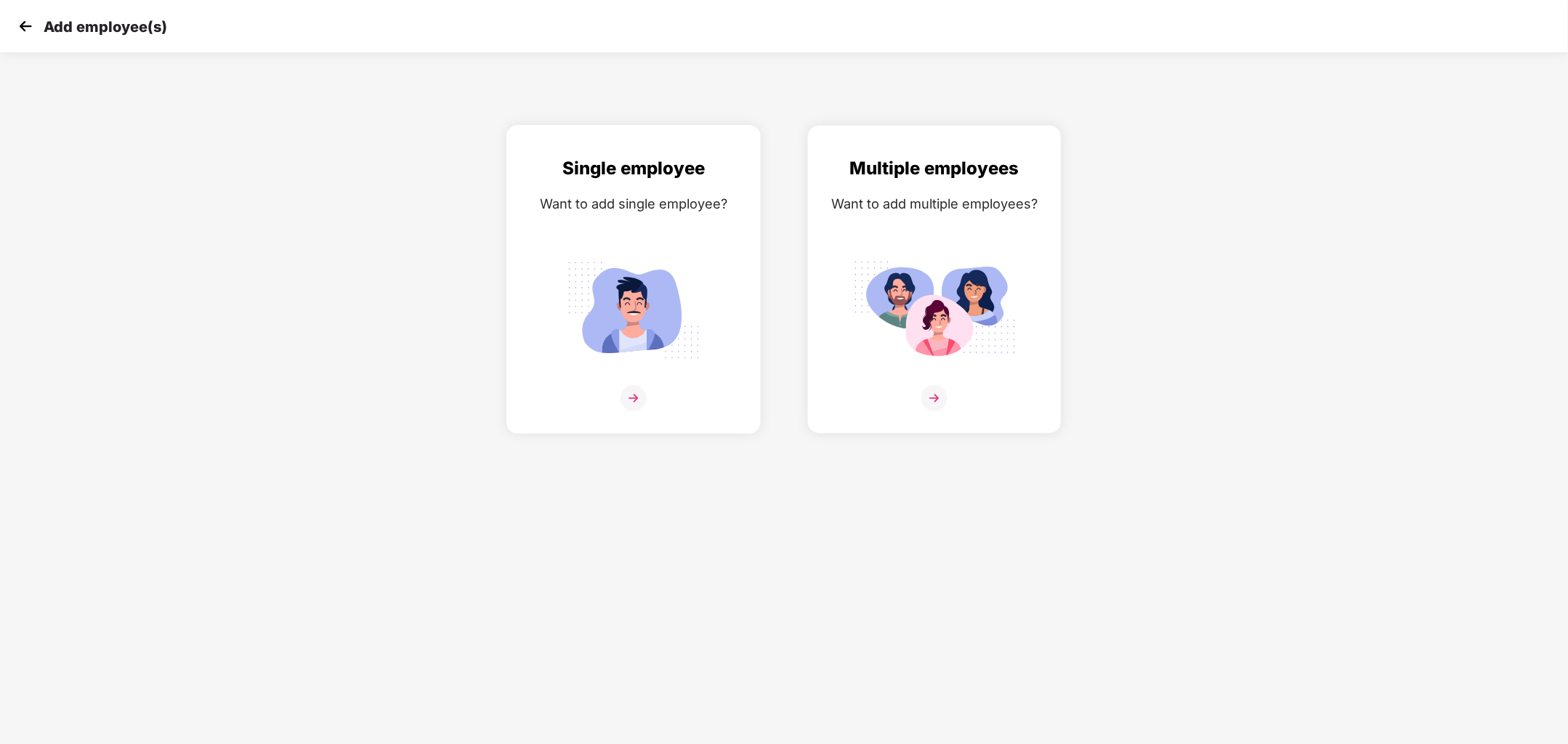
click at [641, 392] on img at bounding box center [634, 398] width 26 height 26
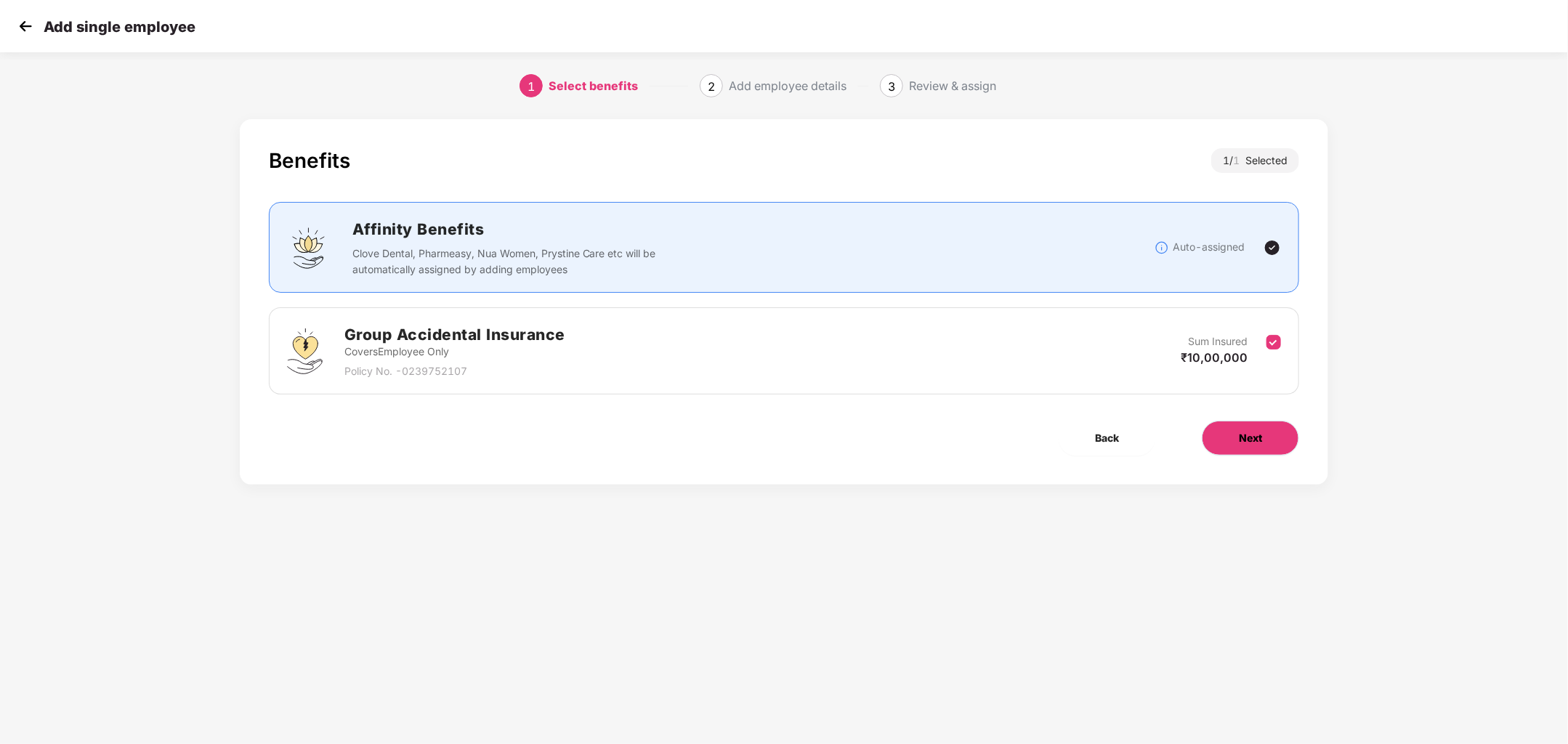
click at [1248, 435] on span "Next" at bounding box center [1250, 438] width 23 height 16
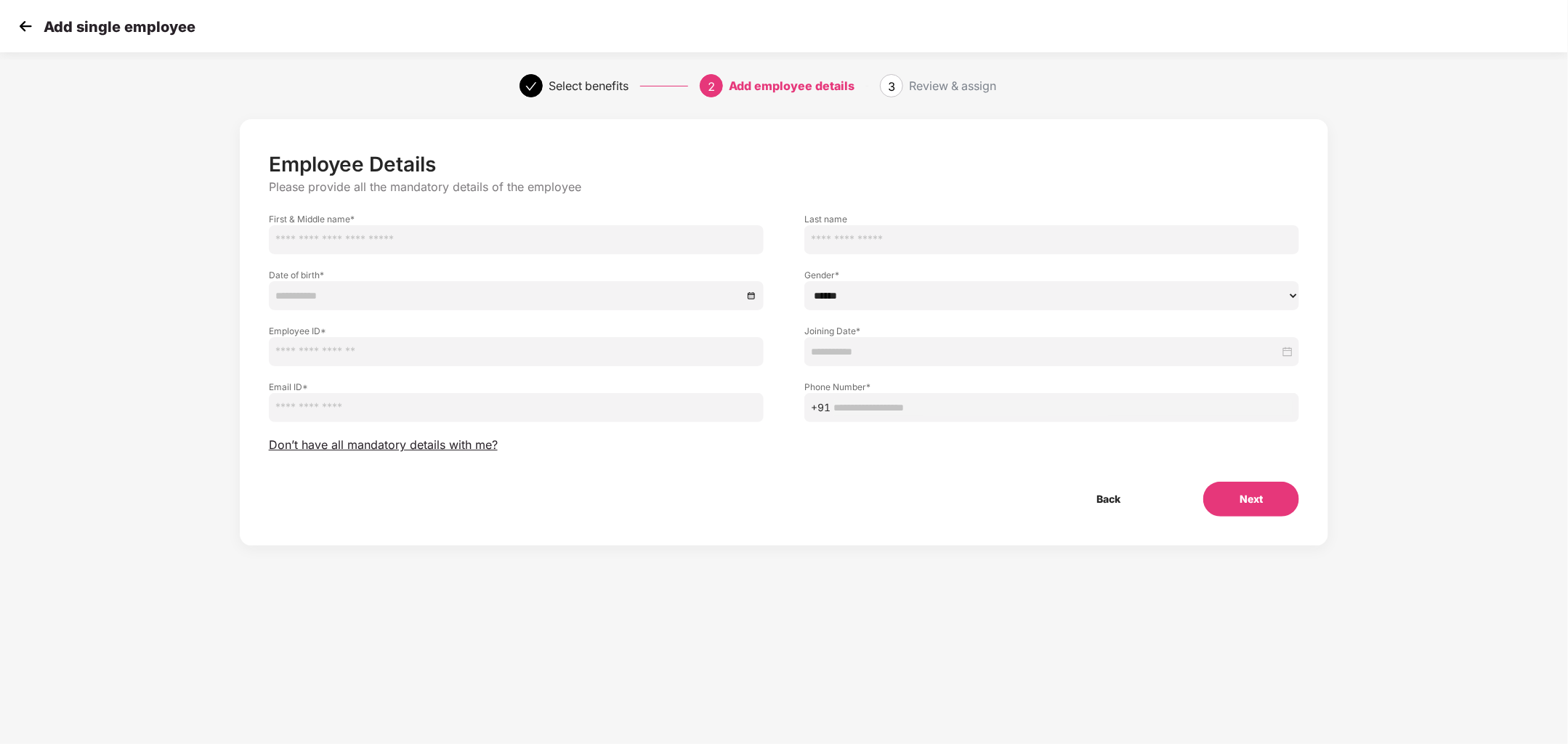
click at [483, 452] on div "Employee Details Please provide all the mandatory details of the employee First…" at bounding box center [784, 334] width 1031 height 365
click at [459, 444] on span "Don’t have all mandatory details with me?" at bounding box center [383, 445] width 229 height 16
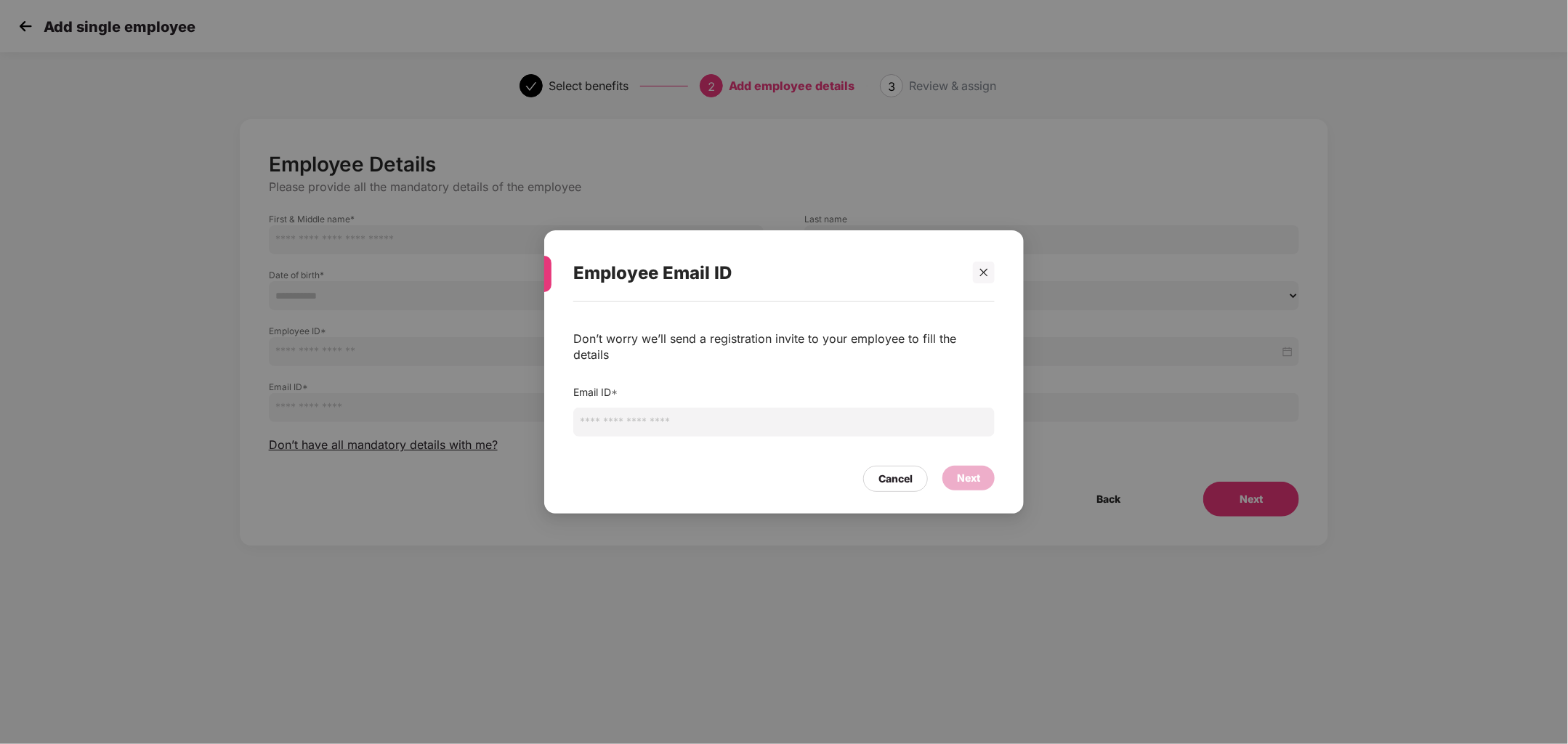
click at [652, 420] on input "email" at bounding box center [784, 422] width 421 height 29
type input "**********"
click at [961, 470] on div "Next" at bounding box center [967, 477] width 23 height 16
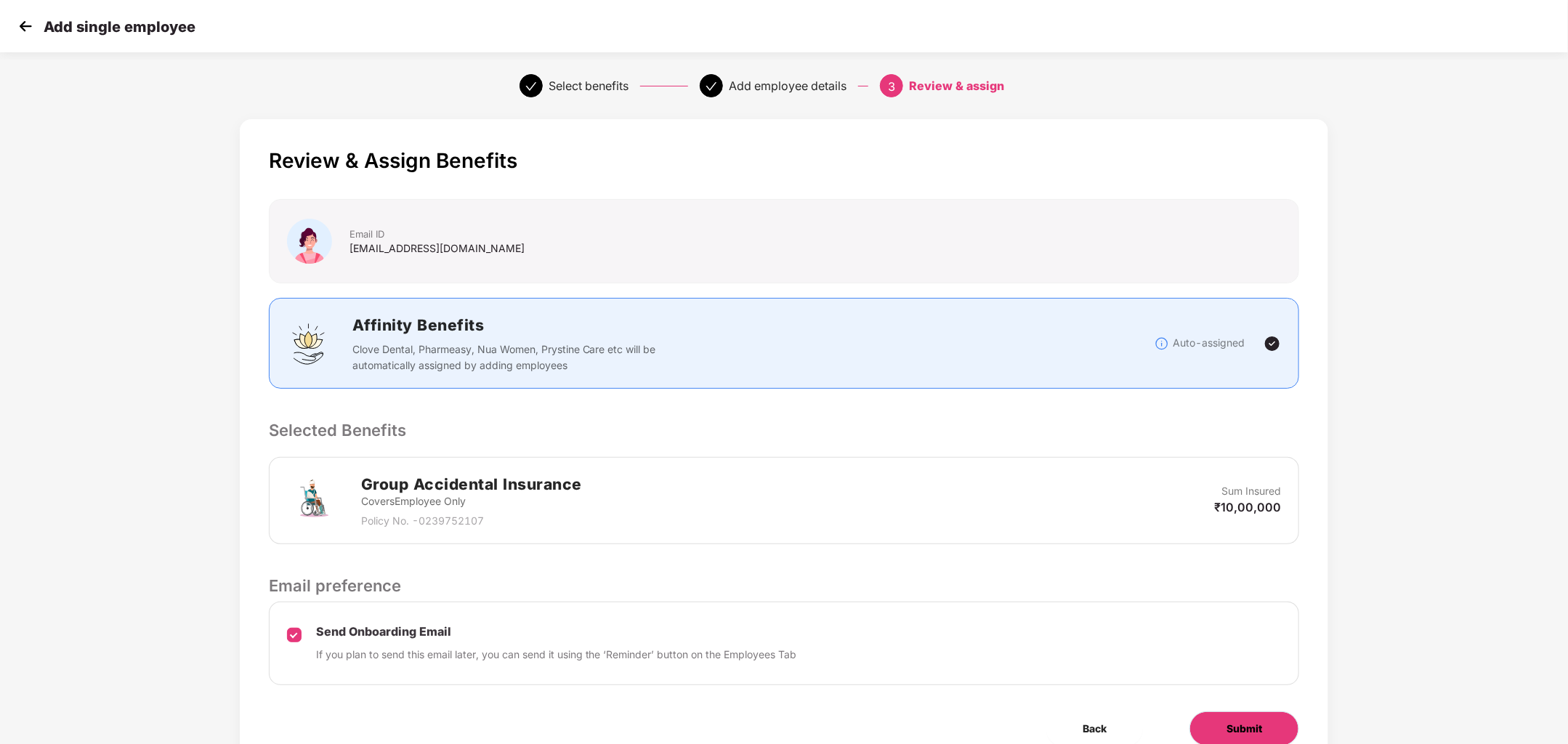
click at [1230, 721] on span "Submit" at bounding box center [1244, 728] width 36 height 16
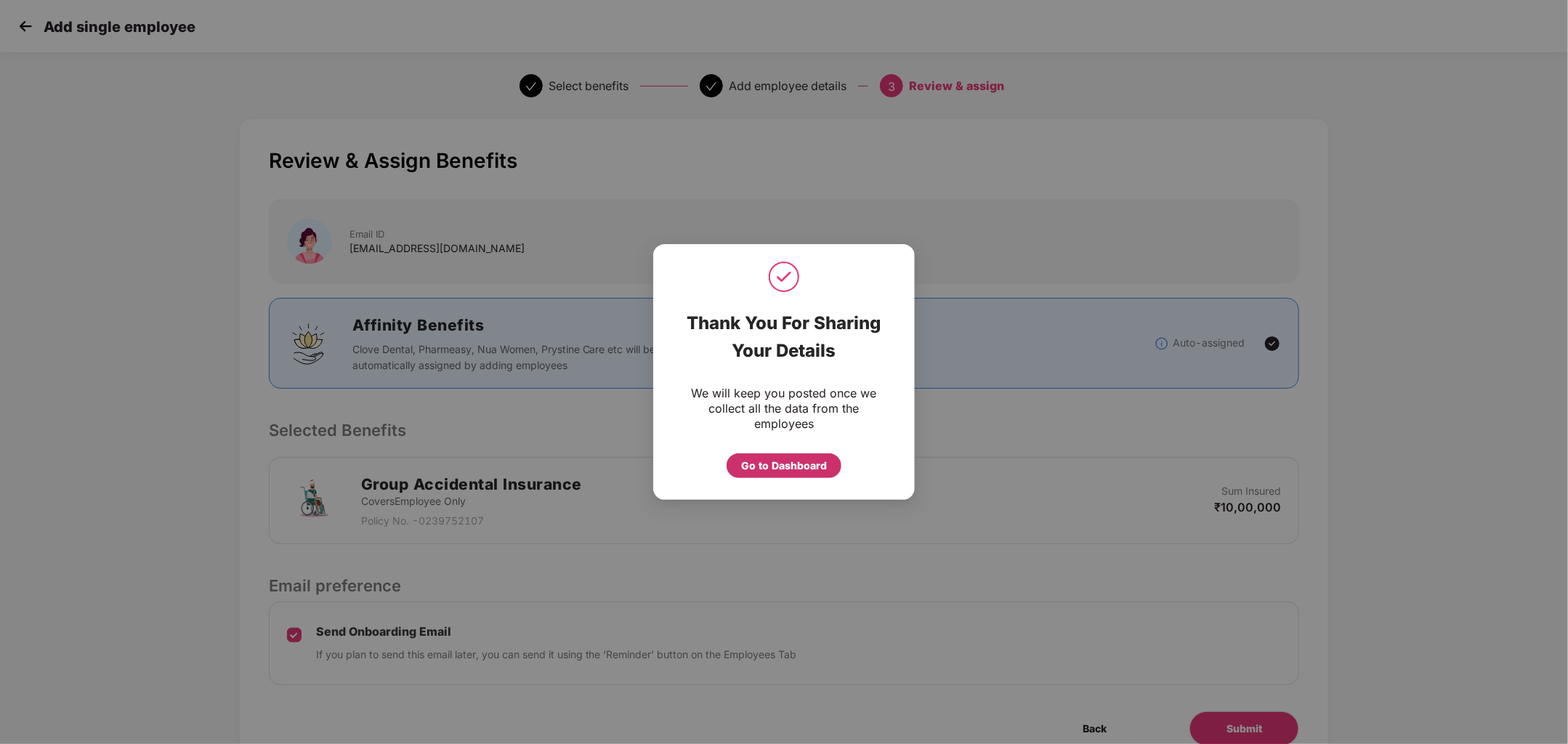
click at [797, 460] on div "Go to Dashboard" at bounding box center [784, 465] width 86 height 16
